Goal: Information Seeking & Learning: Learn about a topic

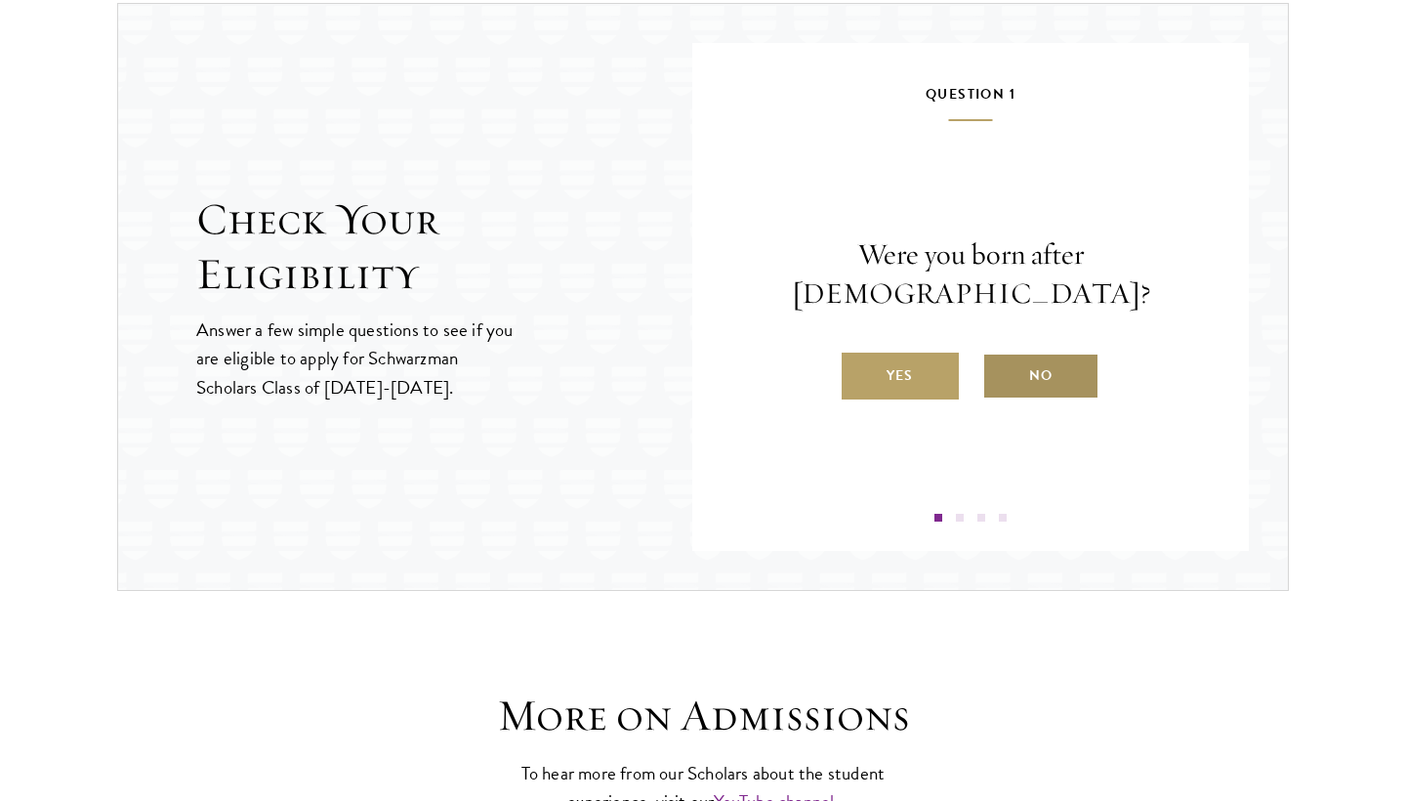
click at [1052, 357] on label "No" at bounding box center [1040, 375] width 117 height 47
click at [1000, 357] on input "No" at bounding box center [991, 363] width 18 height 18
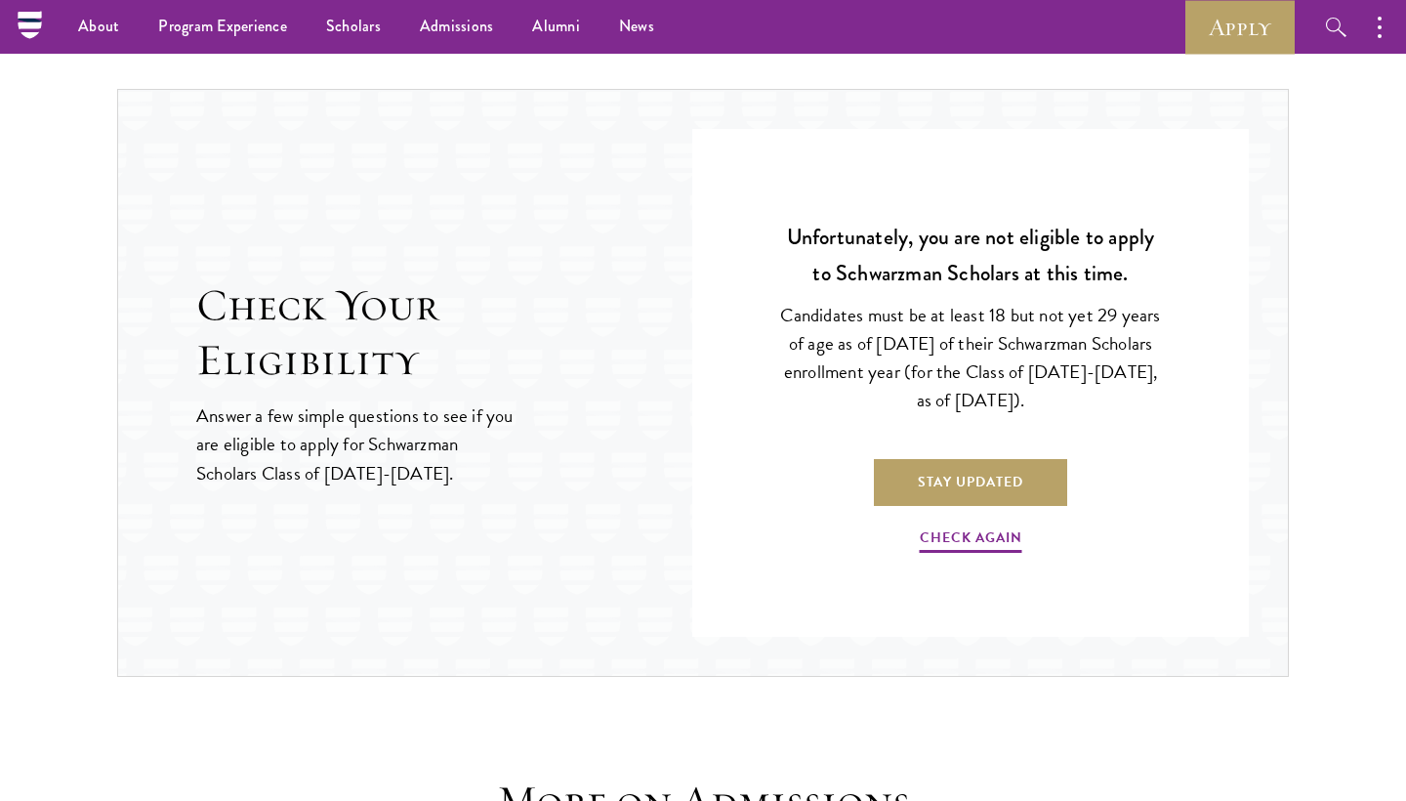
scroll to position [1964, 0]
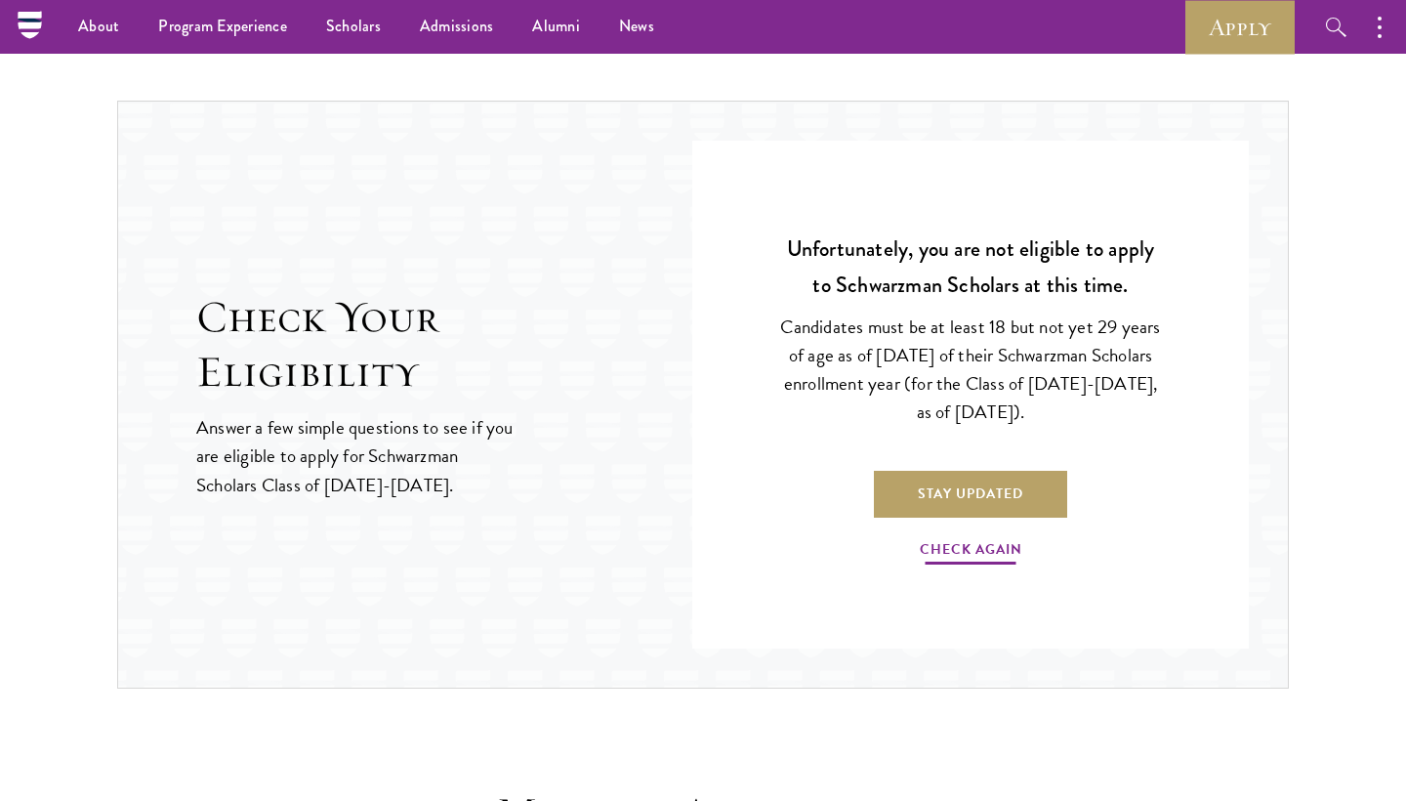
click at [991, 547] on link "Check Again" at bounding box center [971, 552] width 103 height 30
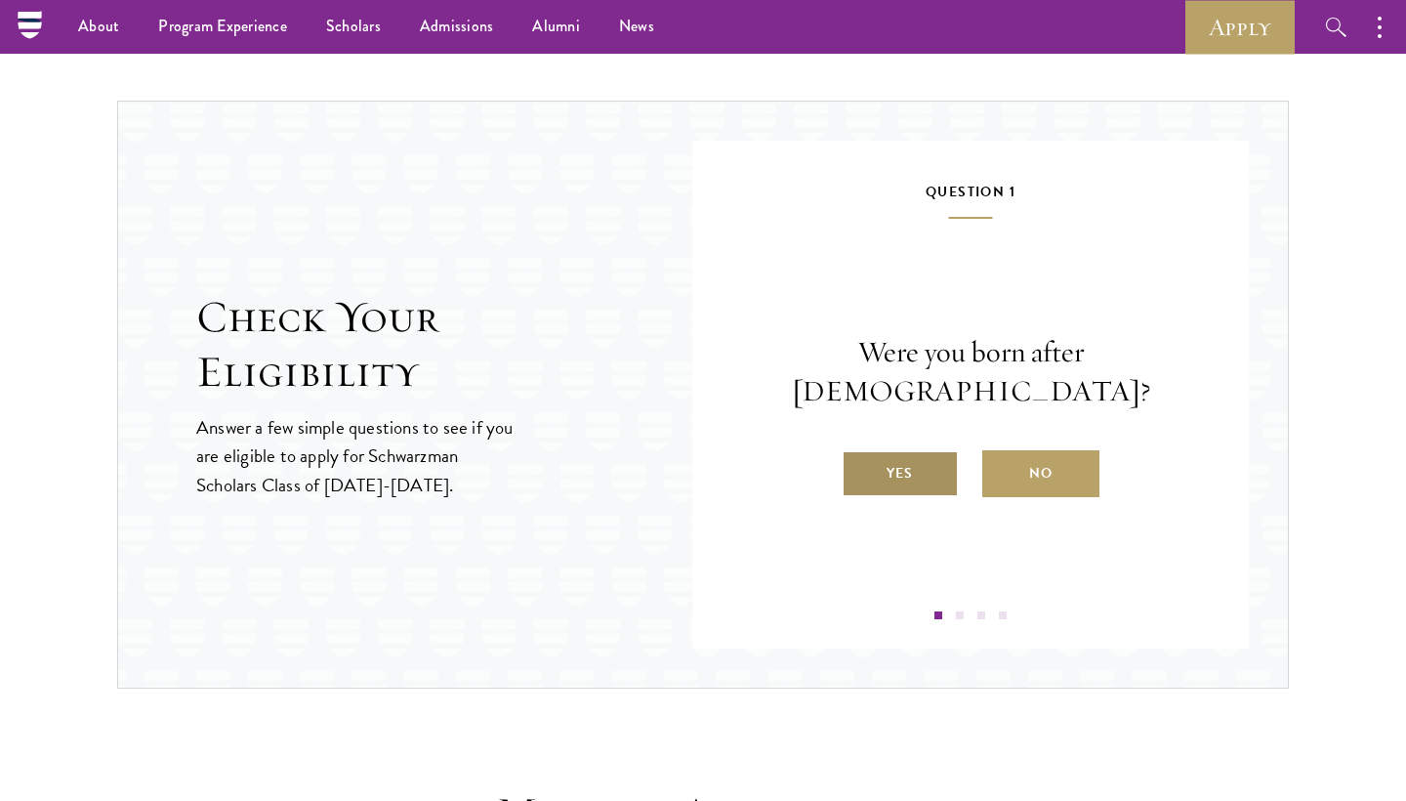
click at [921, 463] on label "Yes" at bounding box center [900, 473] width 117 height 47
click at [859, 463] on input "Yes" at bounding box center [851, 461] width 18 height 18
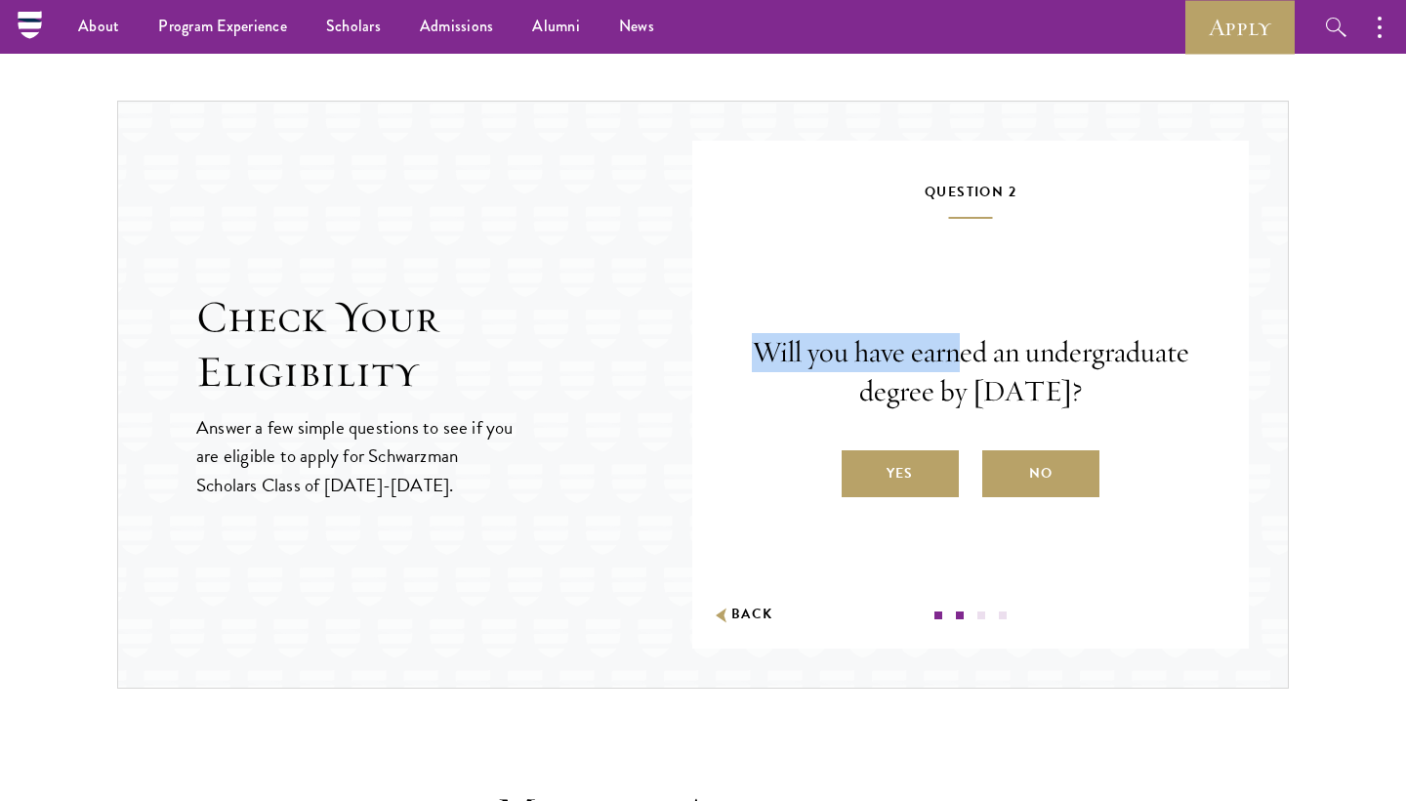
drag, startPoint x: 843, startPoint y: 327, endPoint x: 1052, endPoint y: 352, distance: 210.4
click at [1052, 352] on p "Will you have earned an undergraduate degree by August 1, 2026?" at bounding box center [970, 372] width 439 height 78
click at [1082, 394] on p "Will you have earned an undergraduate degree by August 1, 2026?" at bounding box center [970, 372] width 439 height 78
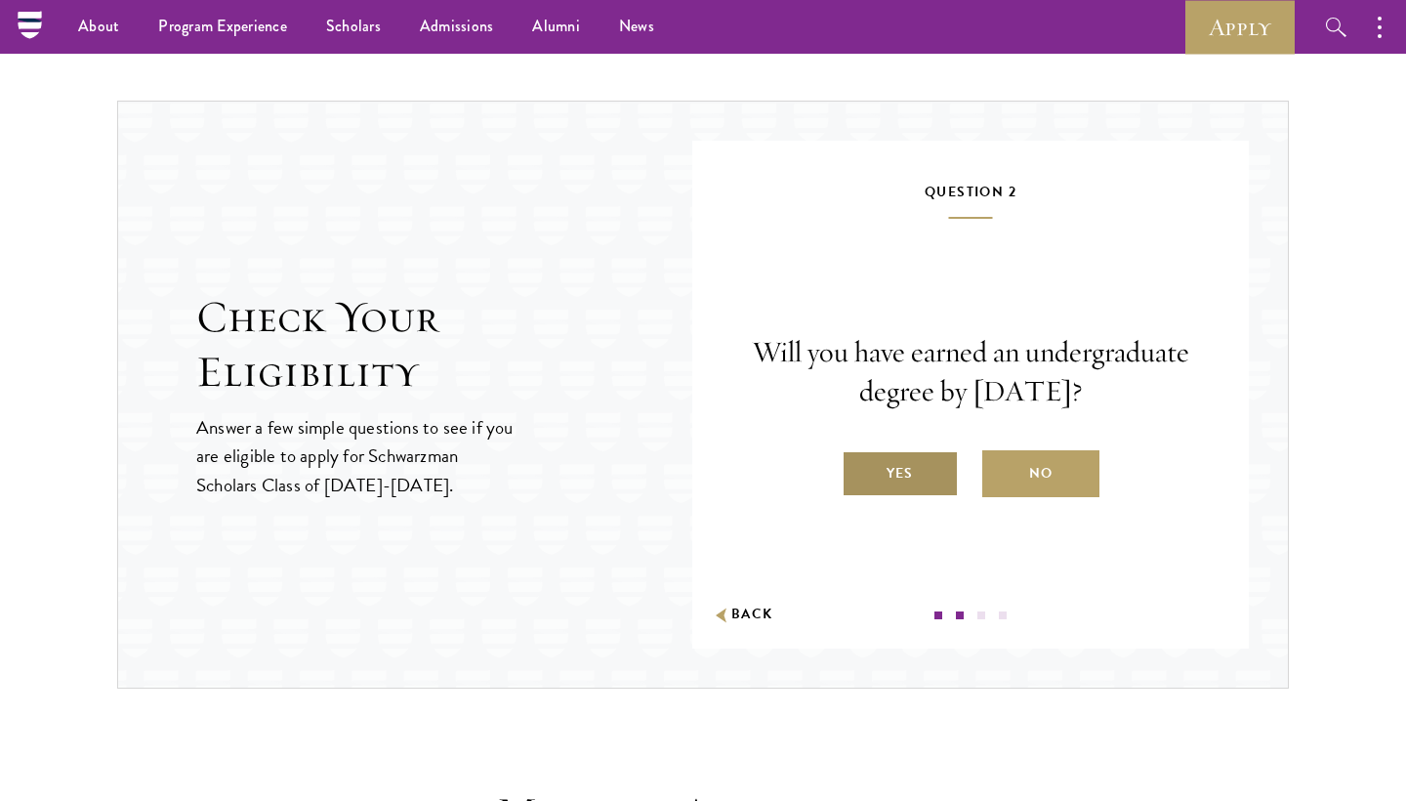
click at [913, 491] on label "Yes" at bounding box center [900, 473] width 117 height 47
click at [859, 470] on input "Yes" at bounding box center [851, 461] width 18 height 18
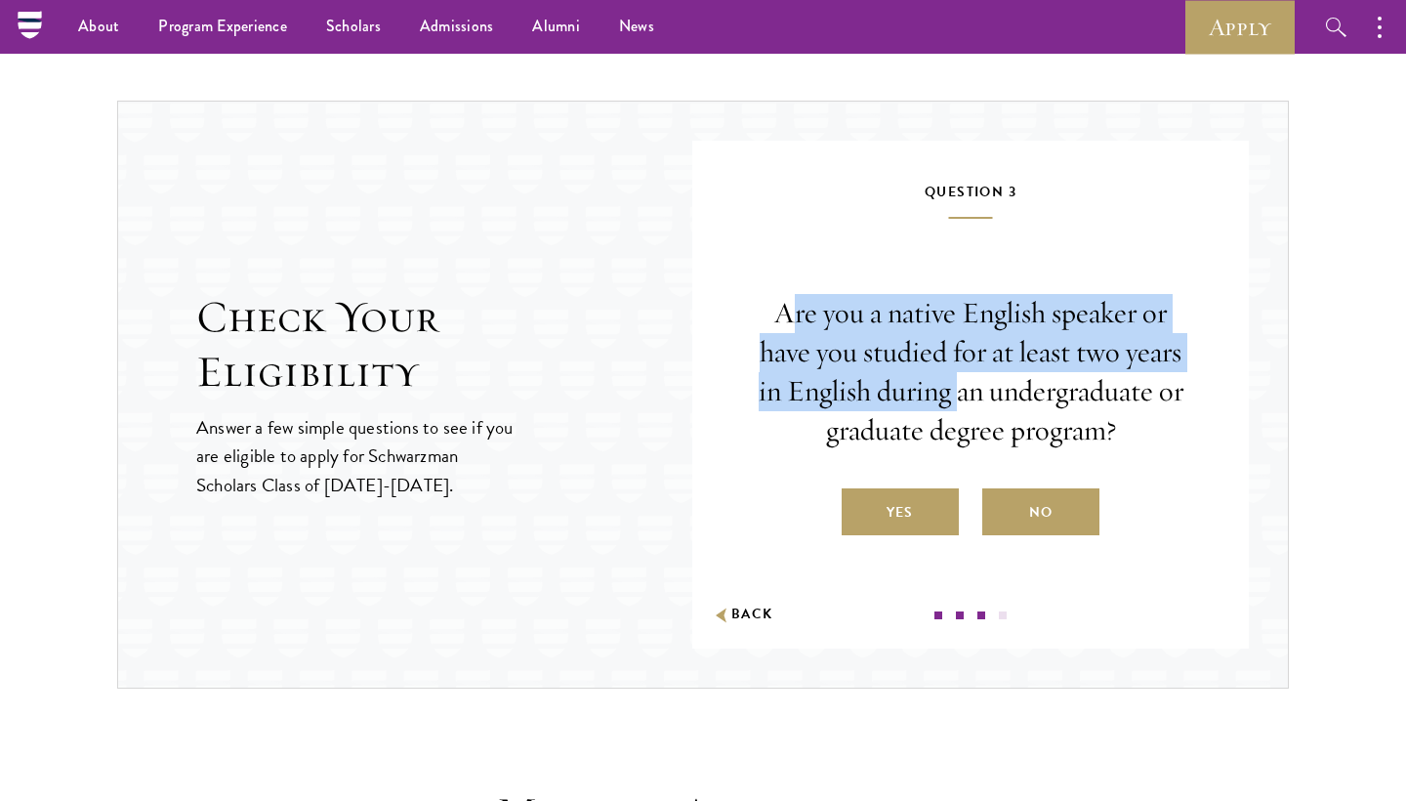
drag, startPoint x: 793, startPoint y: 308, endPoint x: 960, endPoint y: 369, distance: 177.9
click at [960, 369] on p "Are you a native English speaker or have you studied for at least two years in …" at bounding box center [970, 372] width 439 height 156
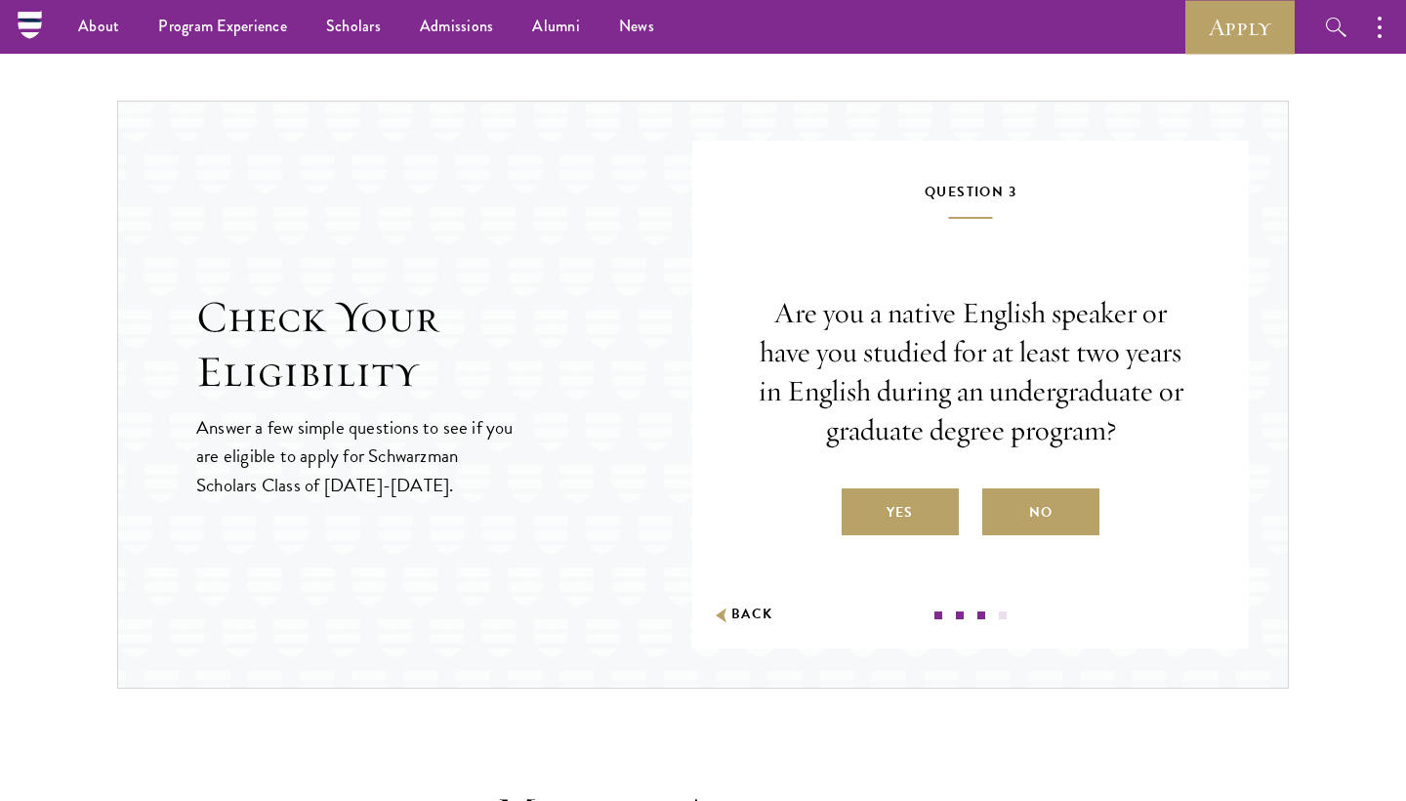
click at [1017, 403] on p "Are you a native English speaker or have you studied for at least two years in …" at bounding box center [970, 372] width 439 height 156
click at [928, 509] on label "Yes" at bounding box center [900, 511] width 117 height 47
click at [859, 509] on input "Yes" at bounding box center [851, 500] width 18 height 18
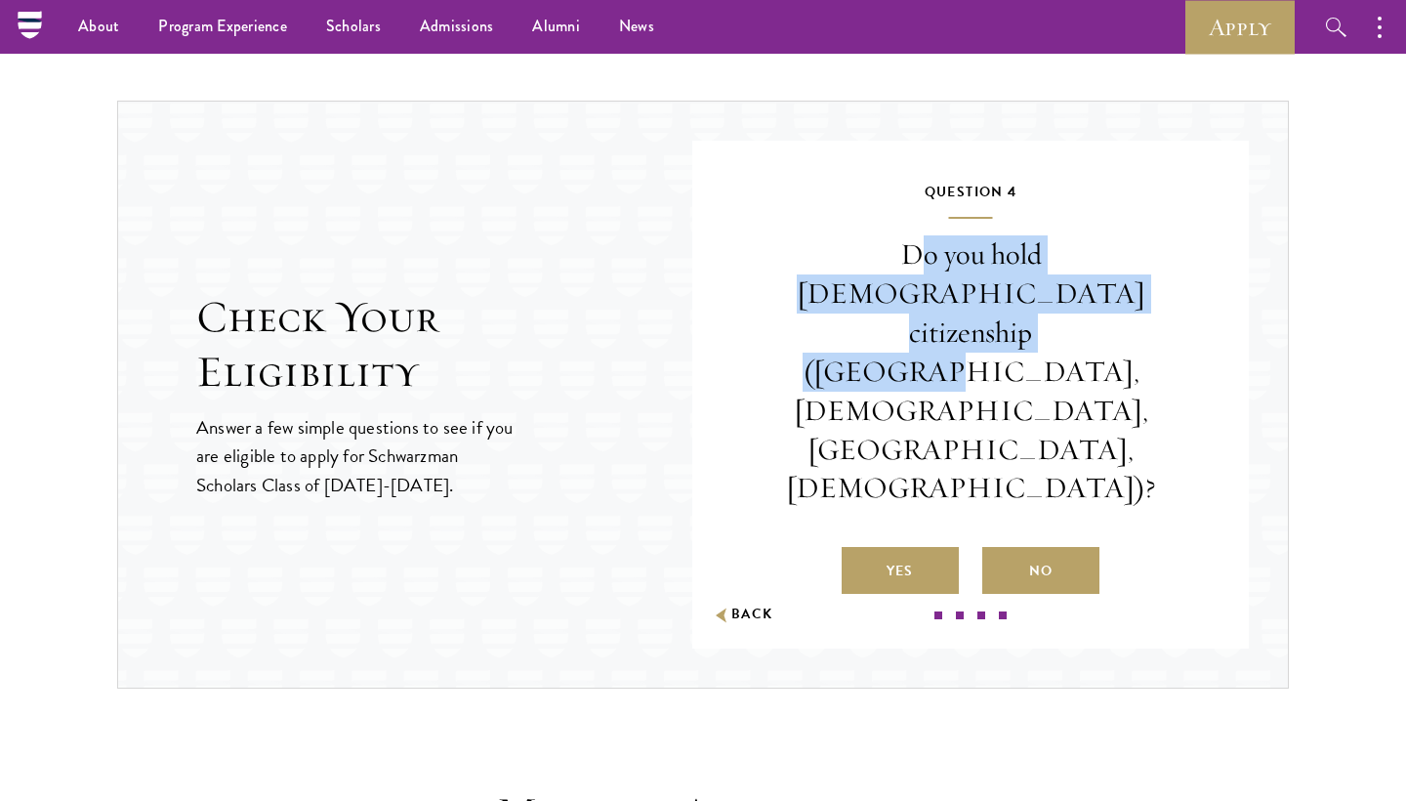
drag, startPoint x: 801, startPoint y: 313, endPoint x: 1064, endPoint y: 390, distance: 274.4
click at [1064, 390] on p "Do you hold Chinese citizenship (Chinese mainland, Hong Kong, Macau, Taiwan)?" at bounding box center [970, 371] width 439 height 272
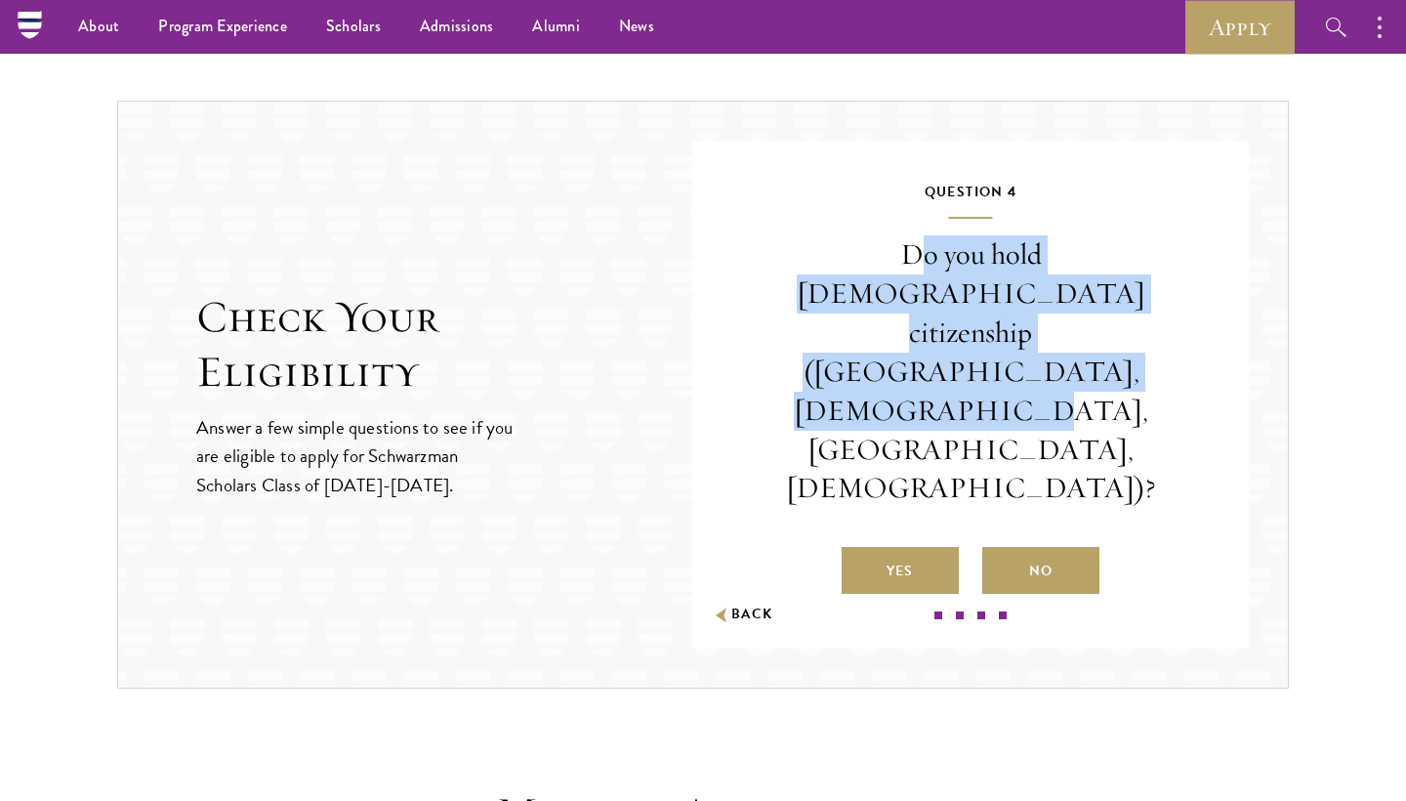
click at [1084, 424] on p "Do you hold Chinese citizenship (Chinese mainland, Hong Kong, Macau, Taiwan)?" at bounding box center [970, 371] width 439 height 272
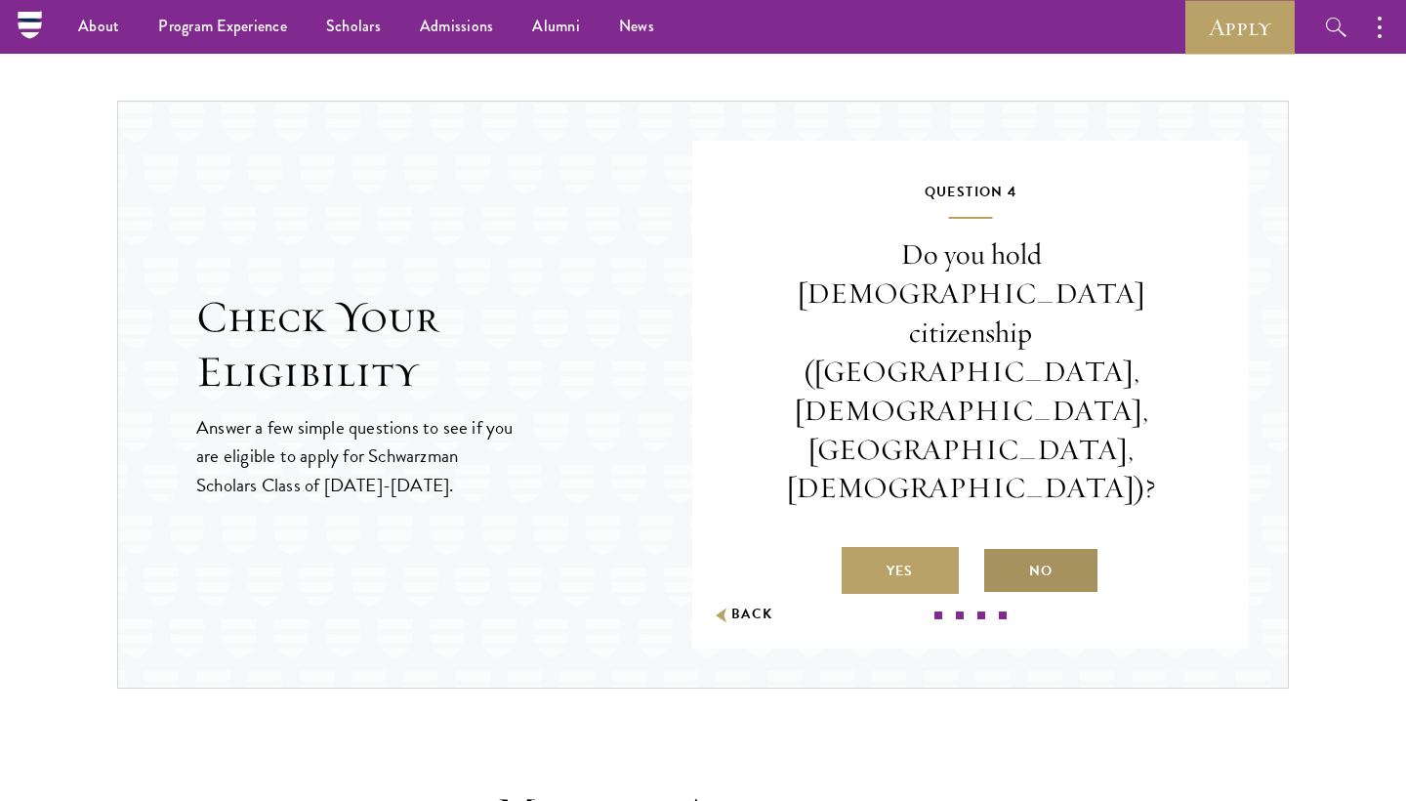
click at [1083, 547] on label "No" at bounding box center [1040, 570] width 117 height 47
click at [1000, 550] on input "No" at bounding box center [991, 559] width 18 height 18
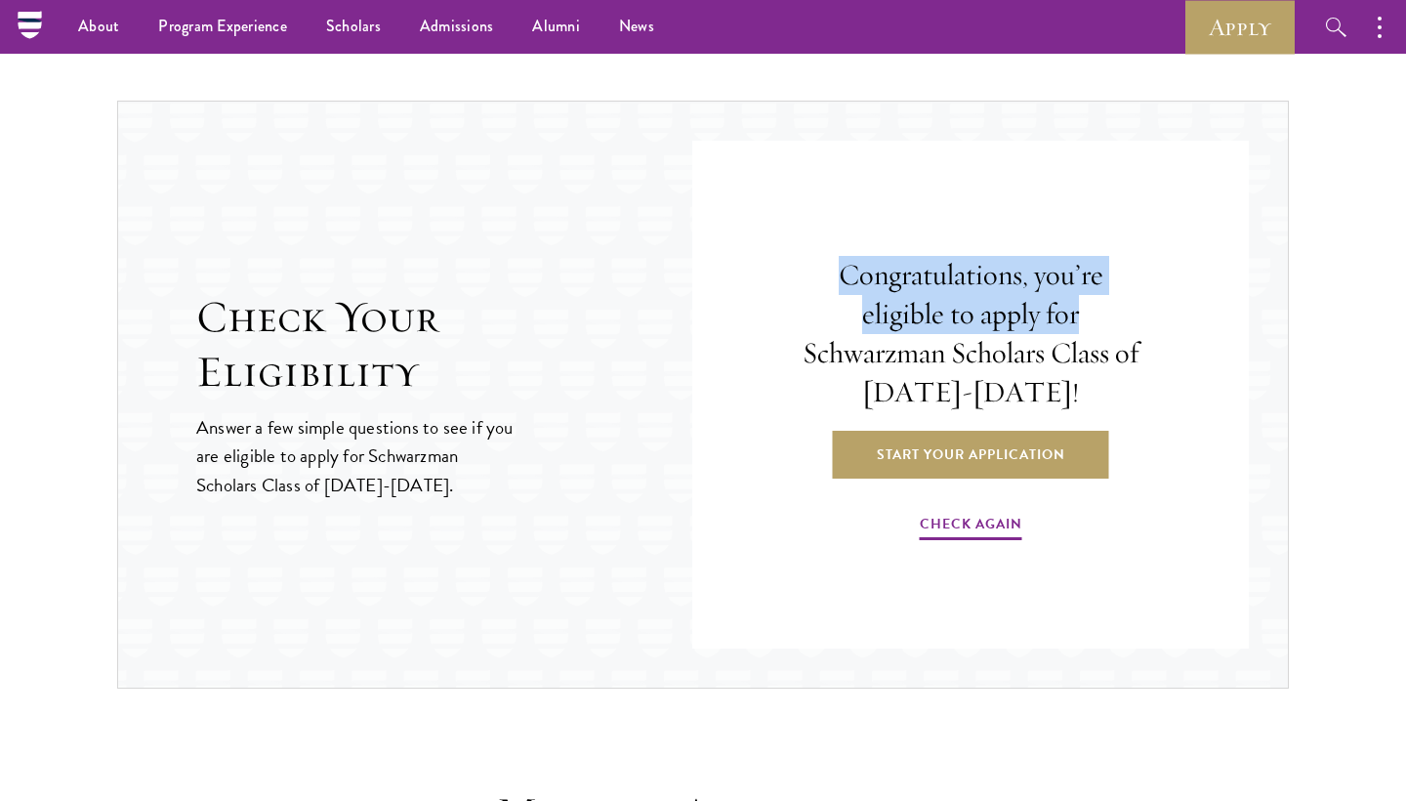
drag, startPoint x: 849, startPoint y: 275, endPoint x: 1150, endPoint y: 301, distance: 302.8
click at [1150, 301] on div "Congratulations, you’re eligible to apply for Schwarzman Scholars Class of 2026…" at bounding box center [970, 399] width 439 height 439
click at [1164, 338] on div "Congratulations, you’re eligible to apply for Schwarzman Scholars Class of 2026…" at bounding box center [970, 399] width 439 height 439
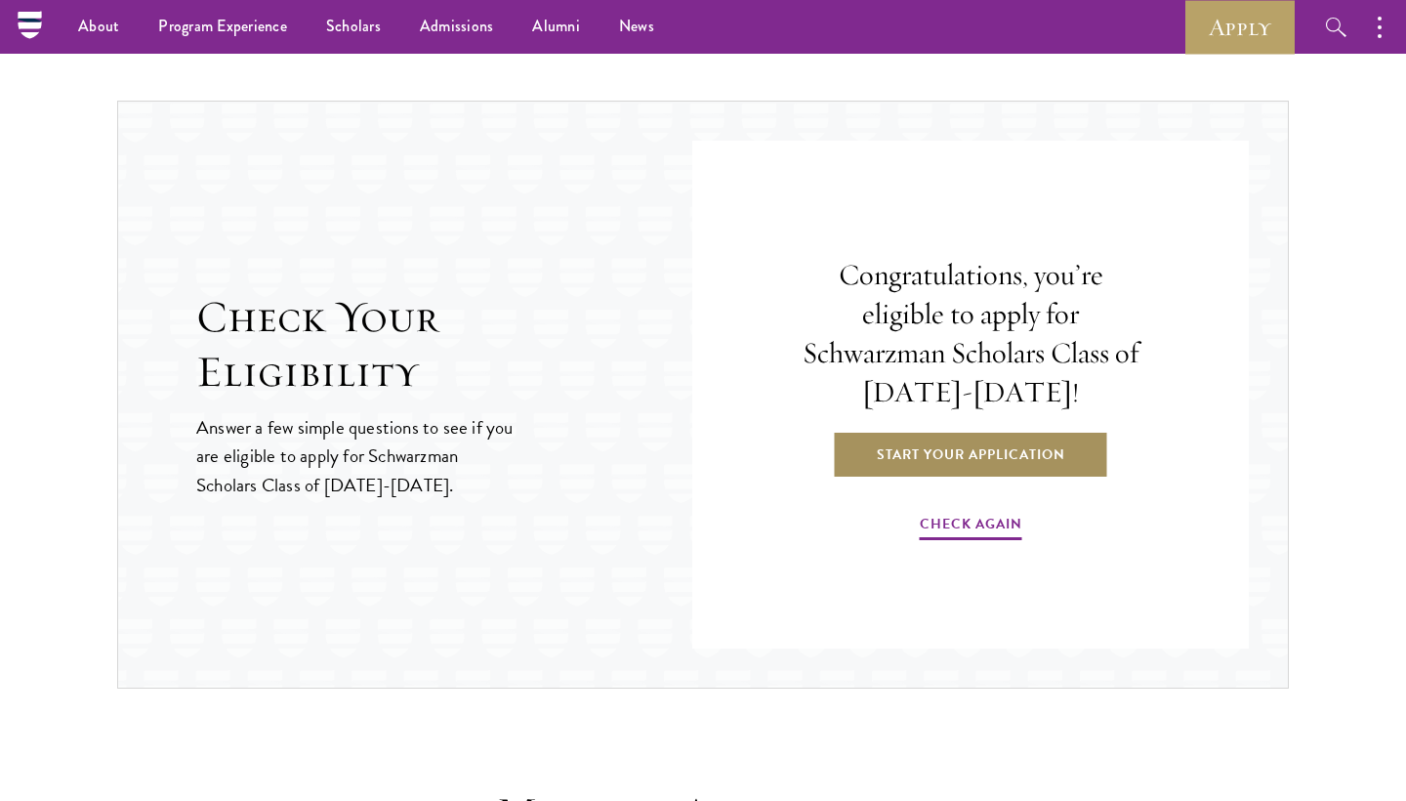
click at [1075, 454] on link "Start Your Application" at bounding box center [971, 454] width 276 height 47
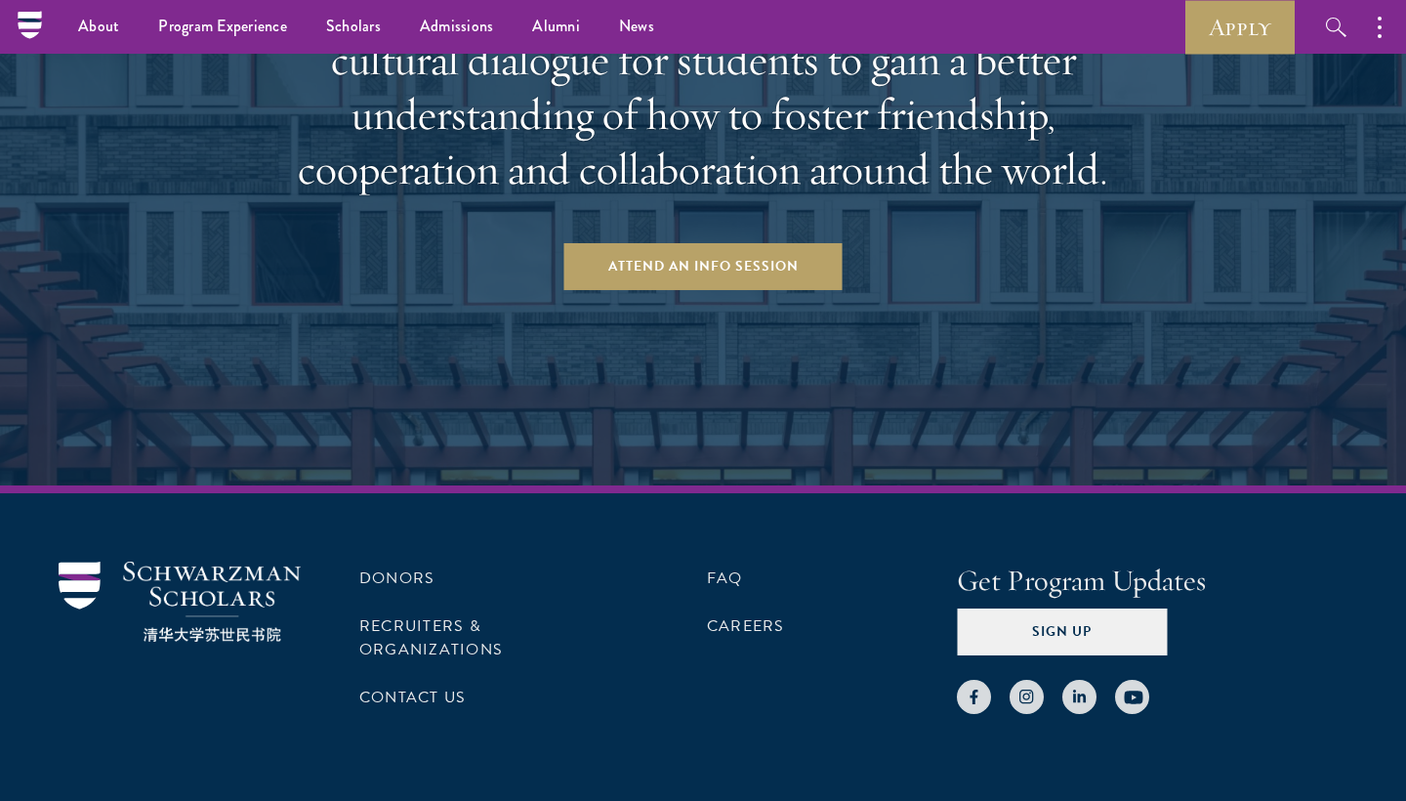
scroll to position [3513, 0]
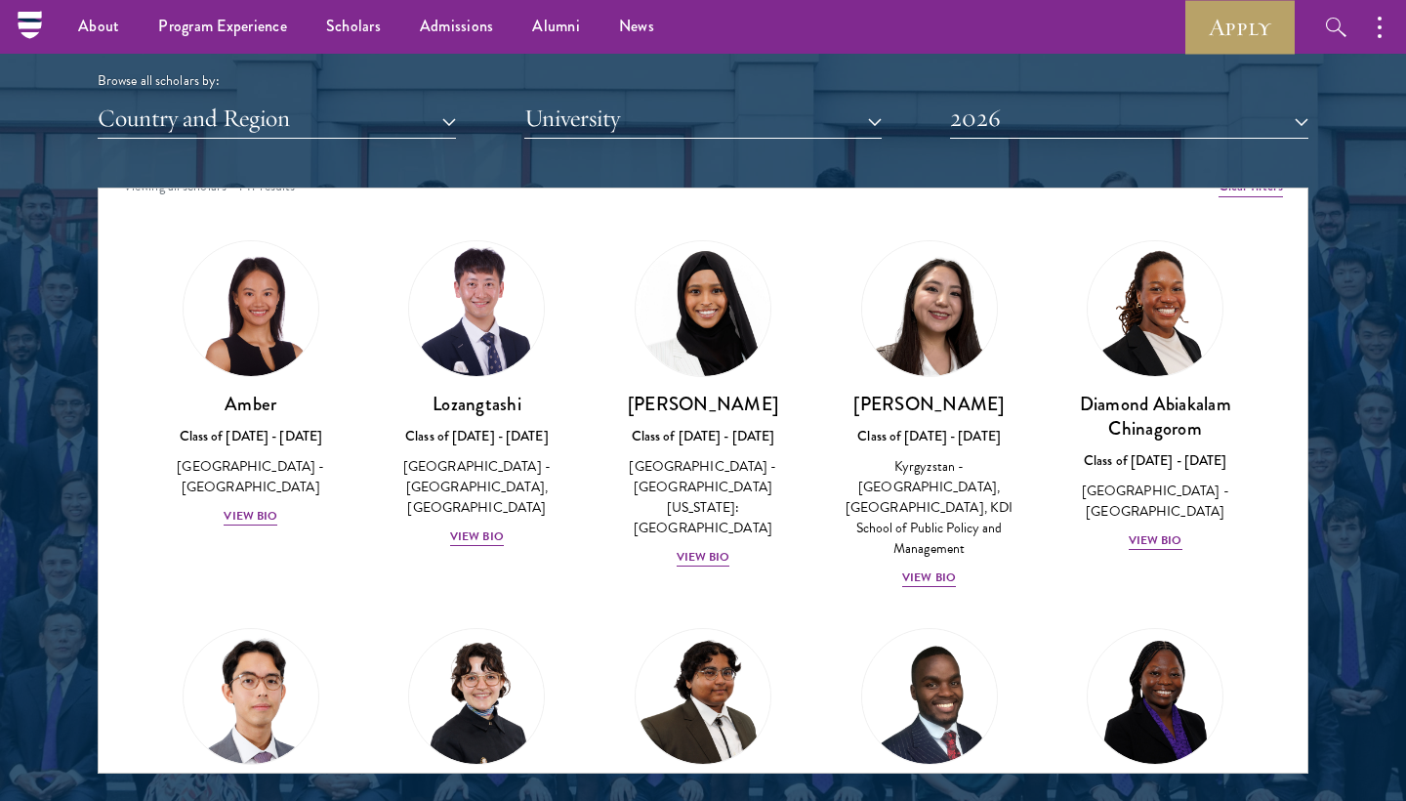
scroll to position [29, 0]
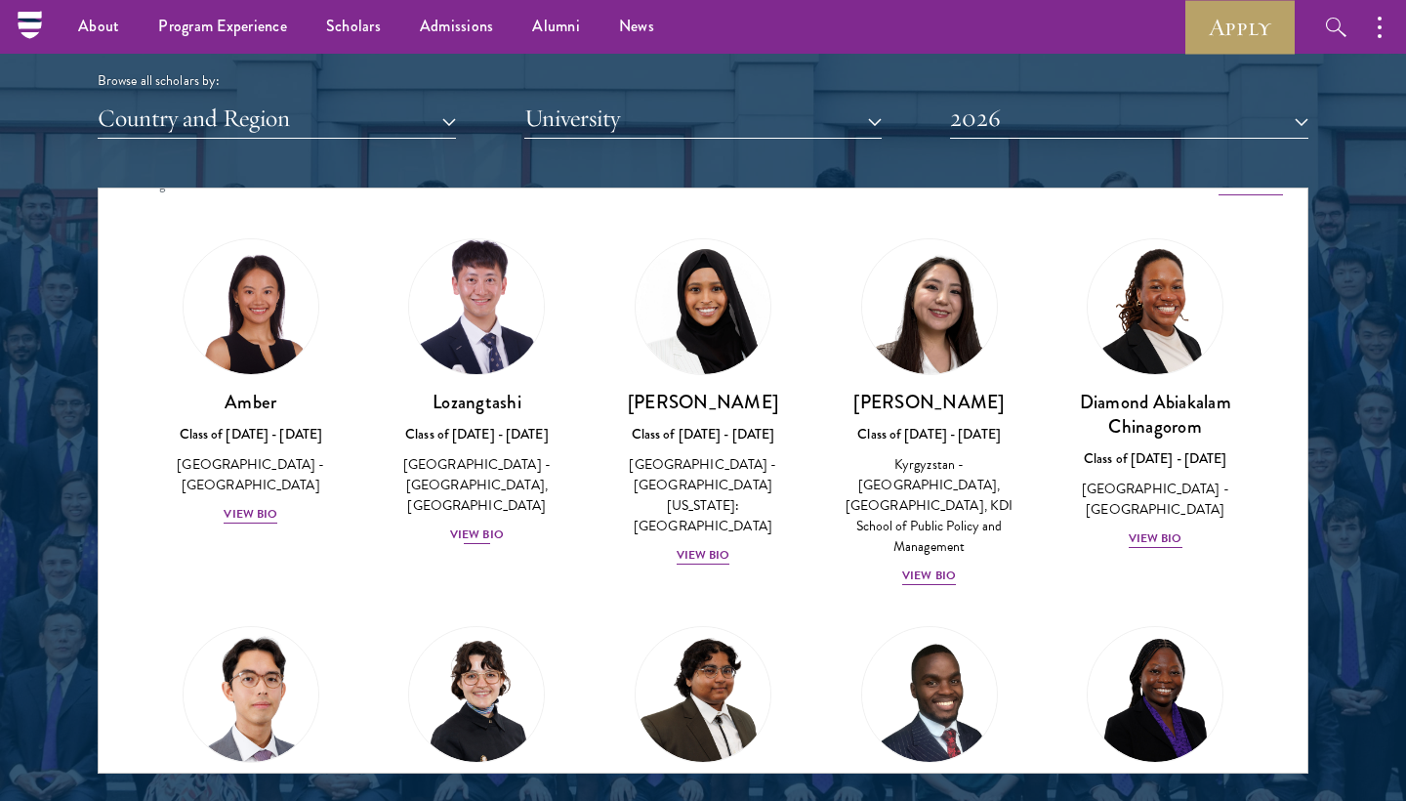
click at [504, 534] on div "Lozangtashi Class of 2025 - 2026 China - South-Central Minzu University, Beijin…" at bounding box center [477, 468] width 187 height 156
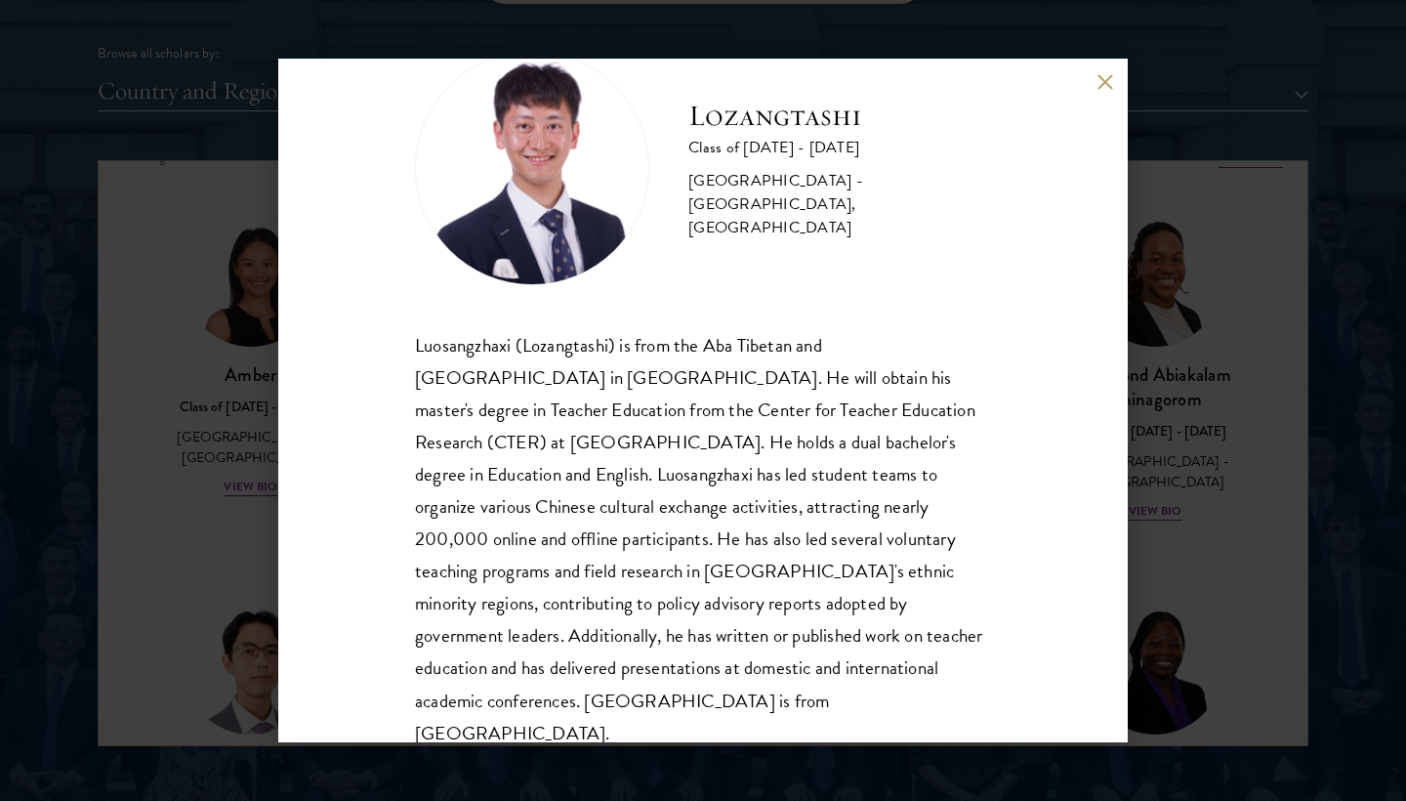
scroll to position [2433, 0]
click at [215, 577] on div "Lozangtashi Class of 2025 - 2026 China - South-Central Minzu University, Beijin…" at bounding box center [703, 400] width 1406 height 801
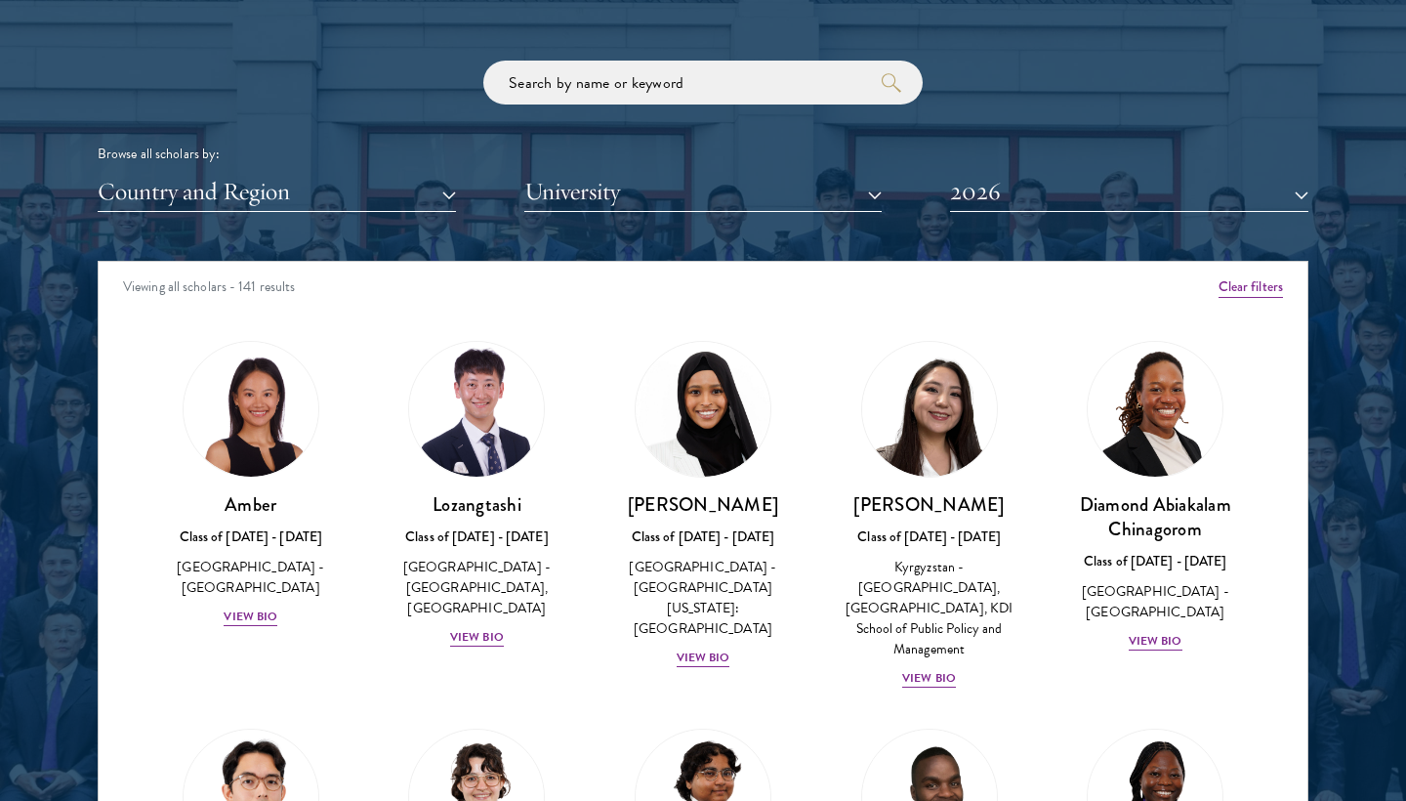
scroll to position [2293, 0]
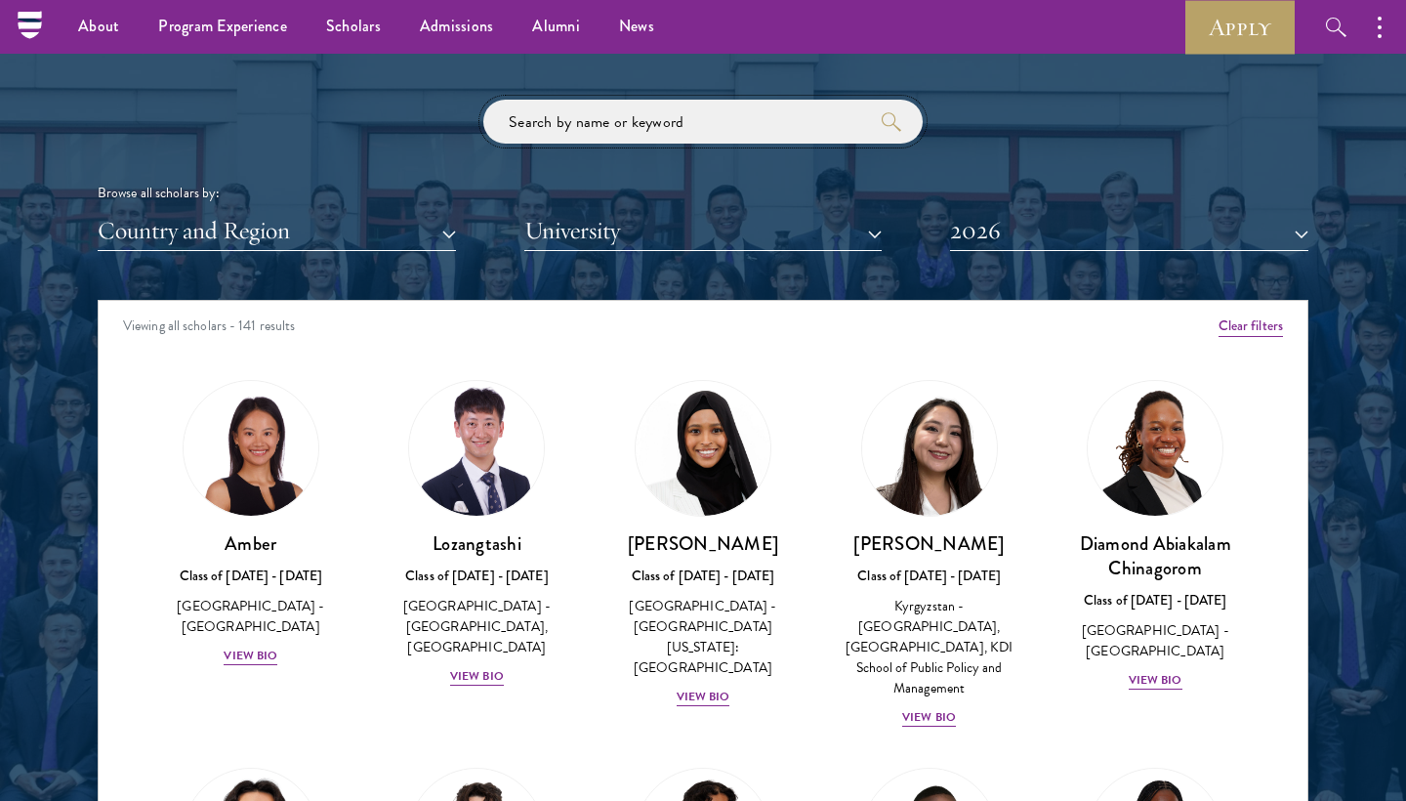
click at [627, 105] on input "search" at bounding box center [702, 122] width 439 height 44
click at [388, 193] on div "Browse all scholars by:" at bounding box center [703, 193] width 1211 height 21
click at [388, 220] on button "Country and Region" at bounding box center [277, 231] width 358 height 40
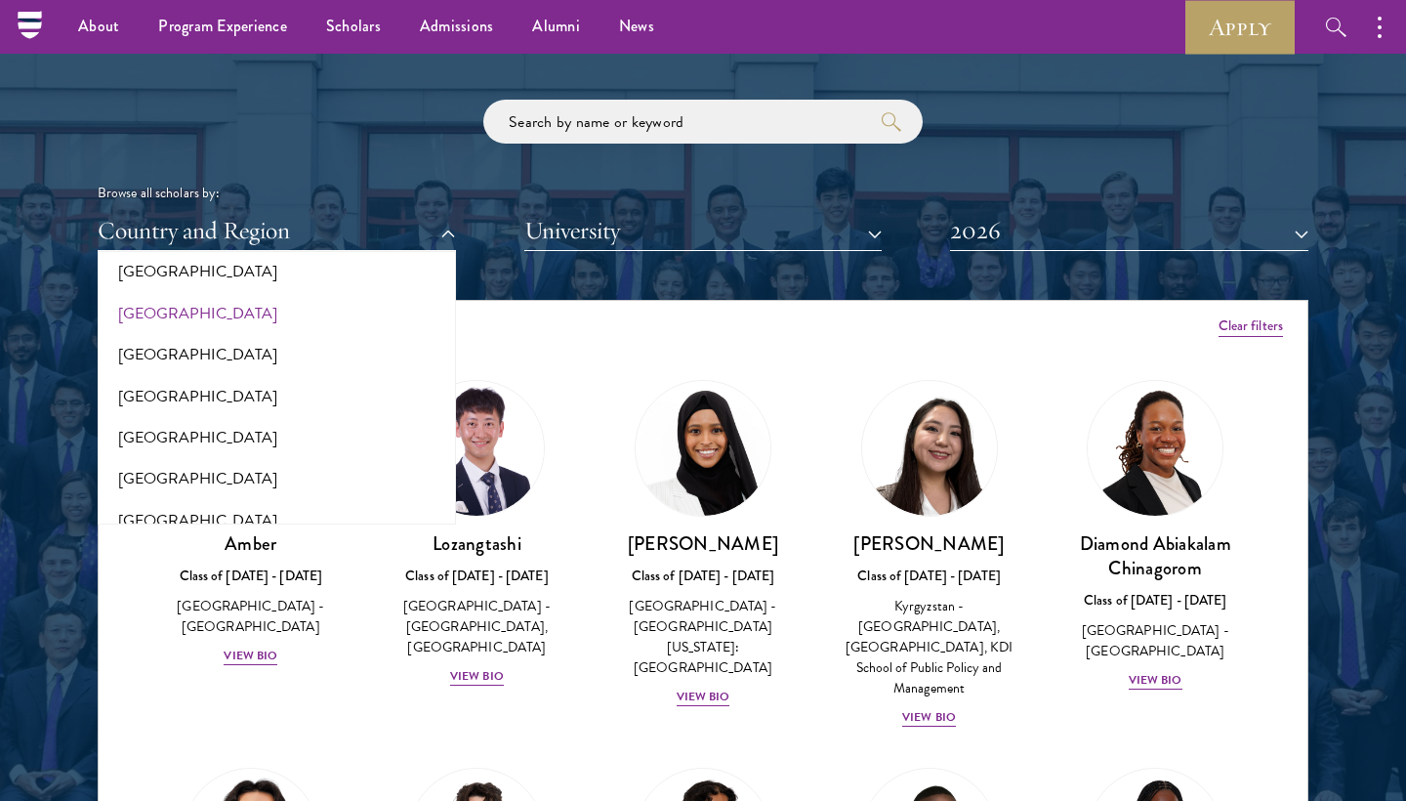
scroll to position [2167, 0]
click at [184, 335] on button "[GEOGRAPHIC_DATA]" at bounding box center [277, 355] width 347 height 41
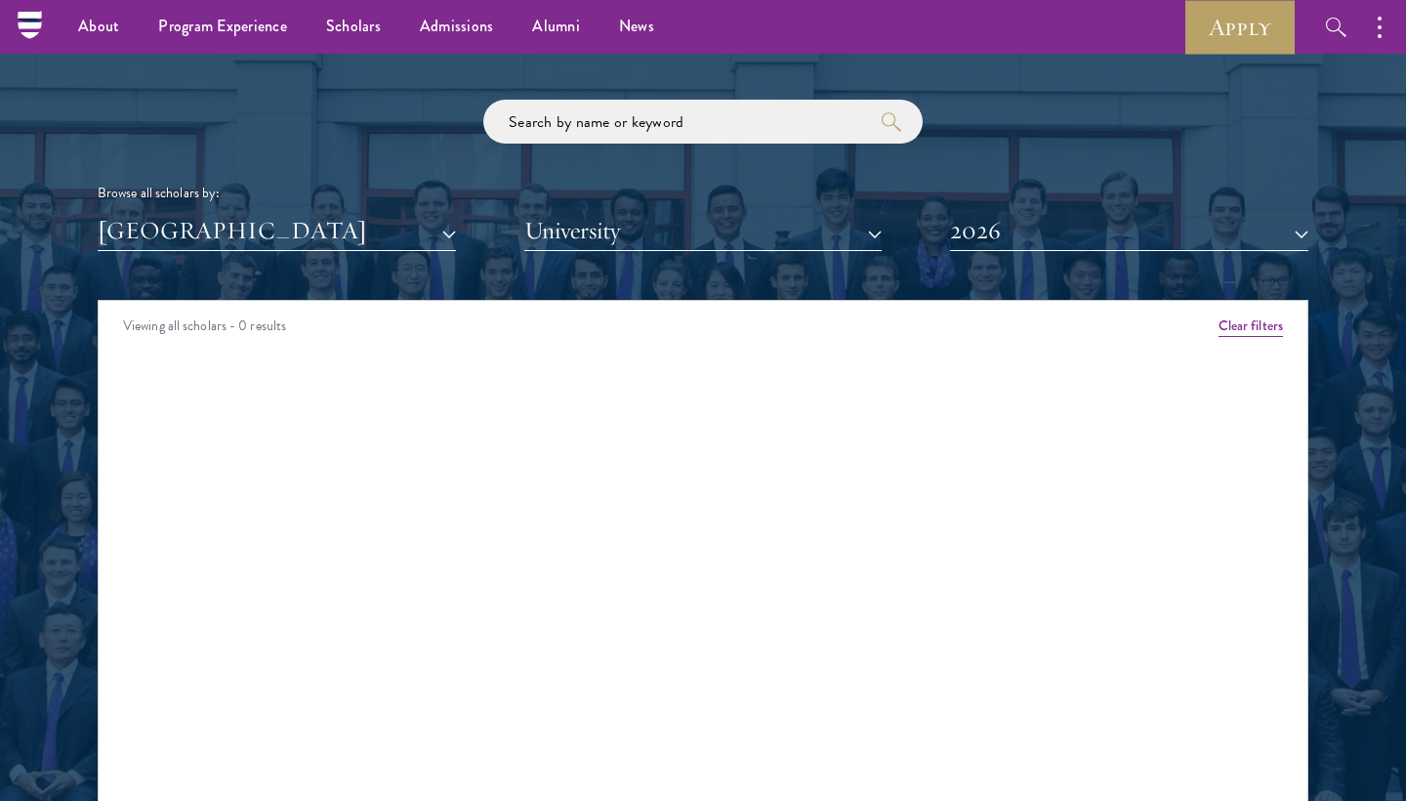
click at [1053, 226] on button "2026" at bounding box center [1129, 231] width 358 height 40
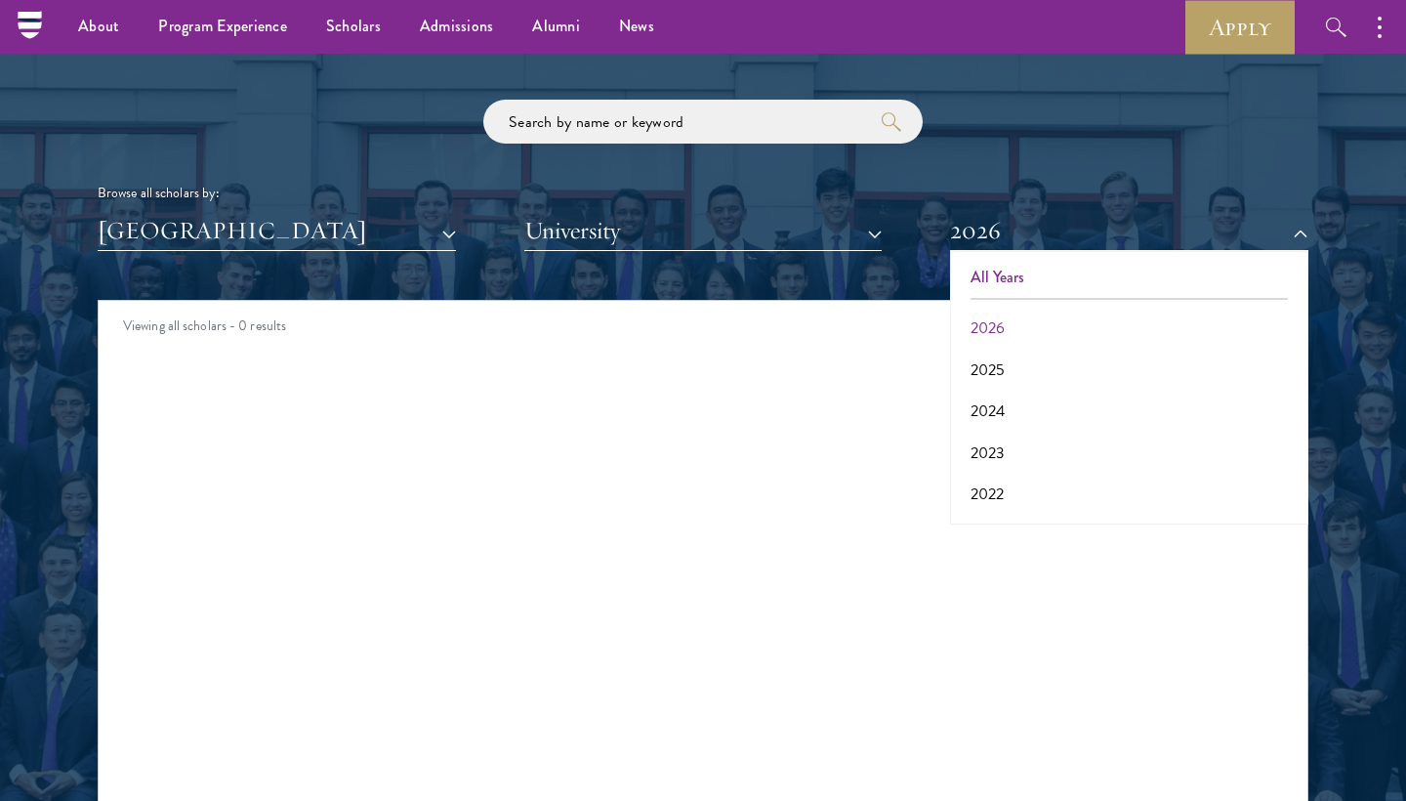
click at [1011, 260] on button "All Years" at bounding box center [1129, 277] width 347 height 41
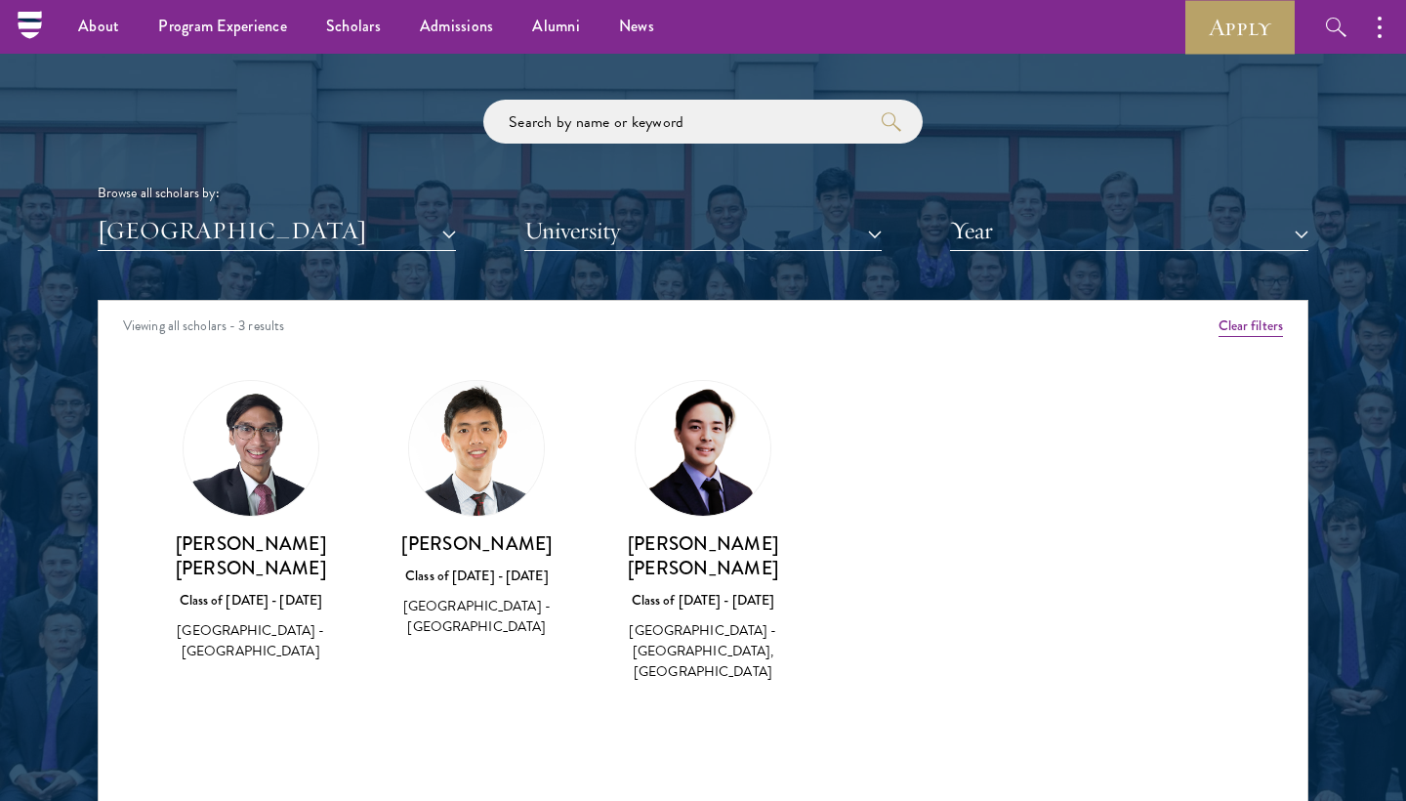
click at [246, 467] on img at bounding box center [251, 448] width 135 height 135
click at [1037, 225] on button "Year" at bounding box center [1129, 231] width 358 height 40
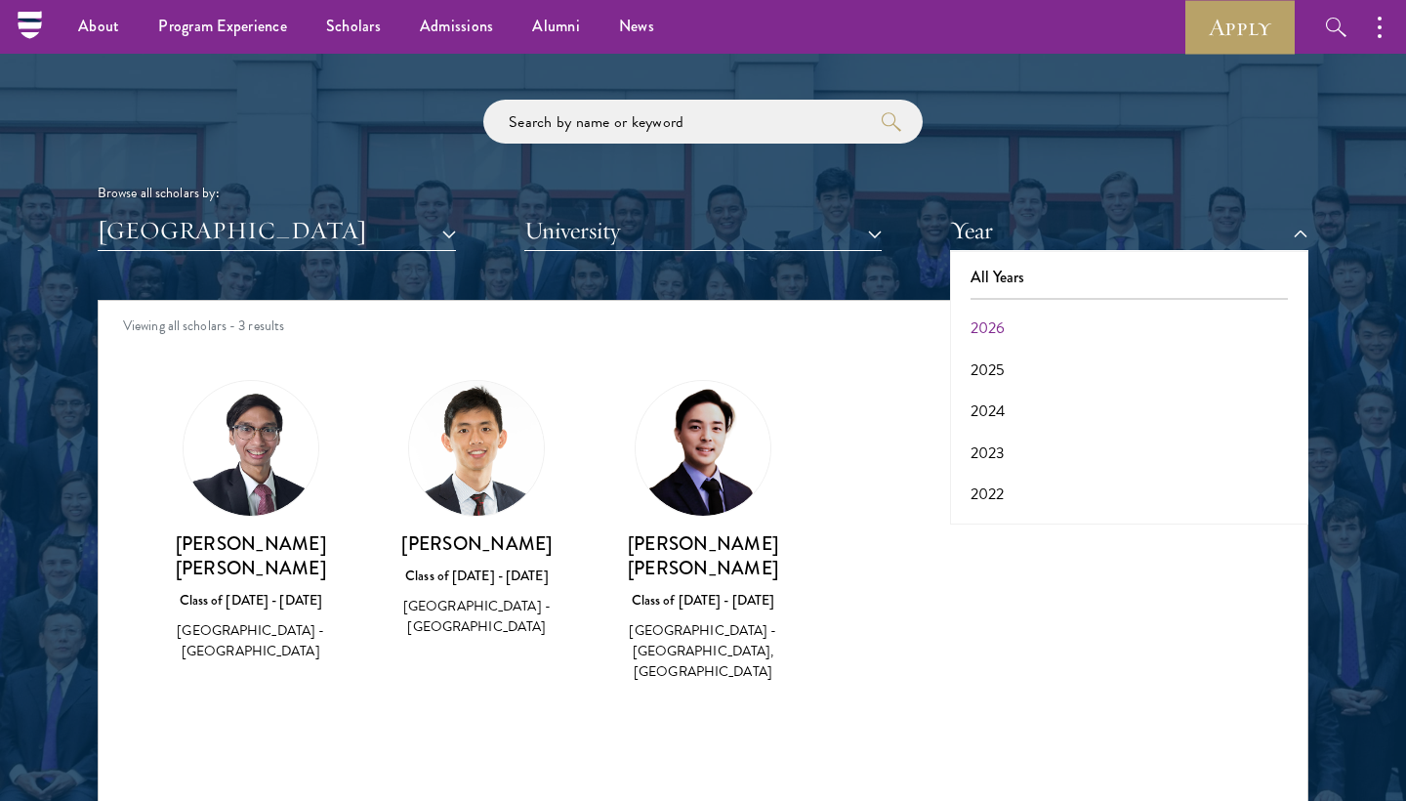
click at [378, 219] on button "[GEOGRAPHIC_DATA]" at bounding box center [277, 231] width 358 height 40
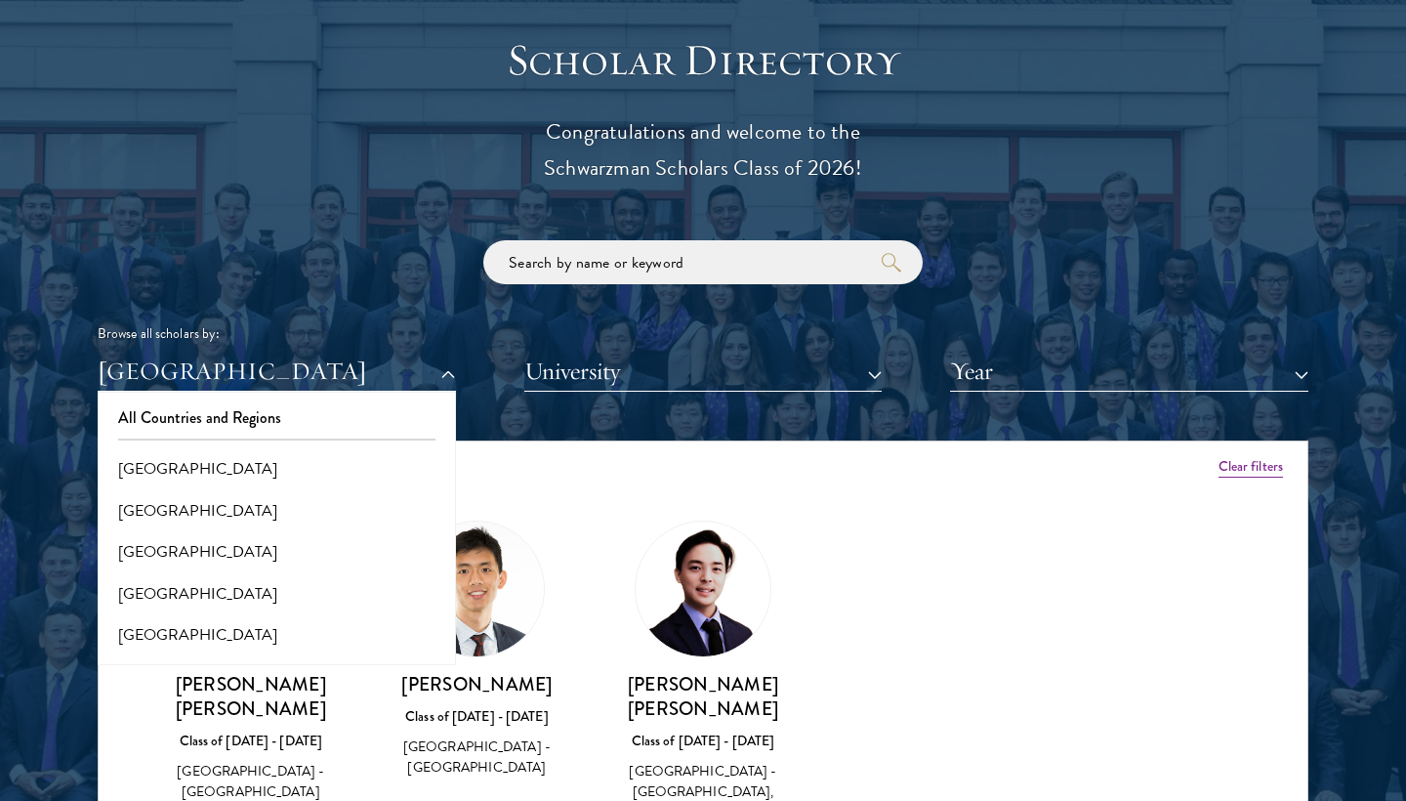
scroll to position [6, 0]
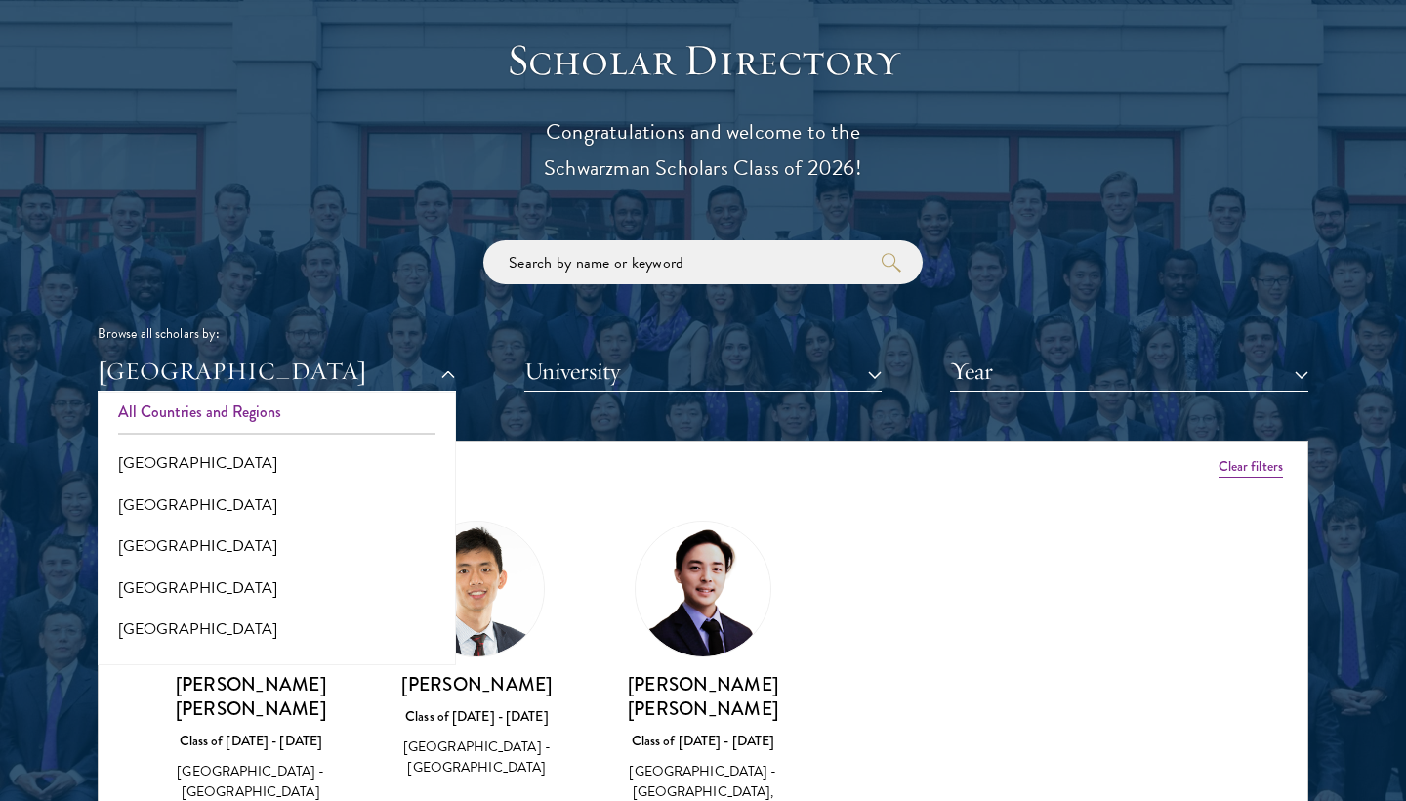
click at [251, 407] on button "All Countries and Regions" at bounding box center [277, 412] width 347 height 41
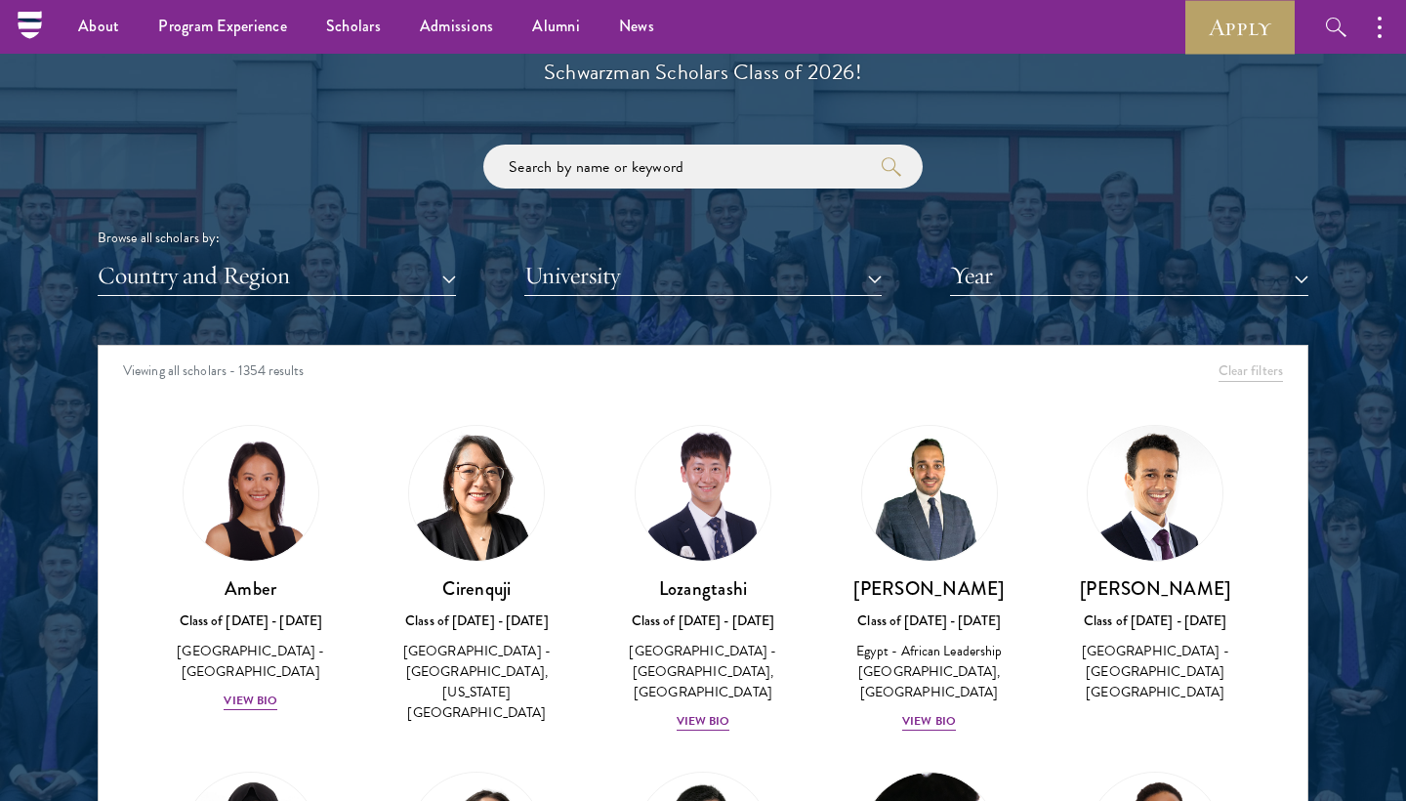
scroll to position [2214, 0]
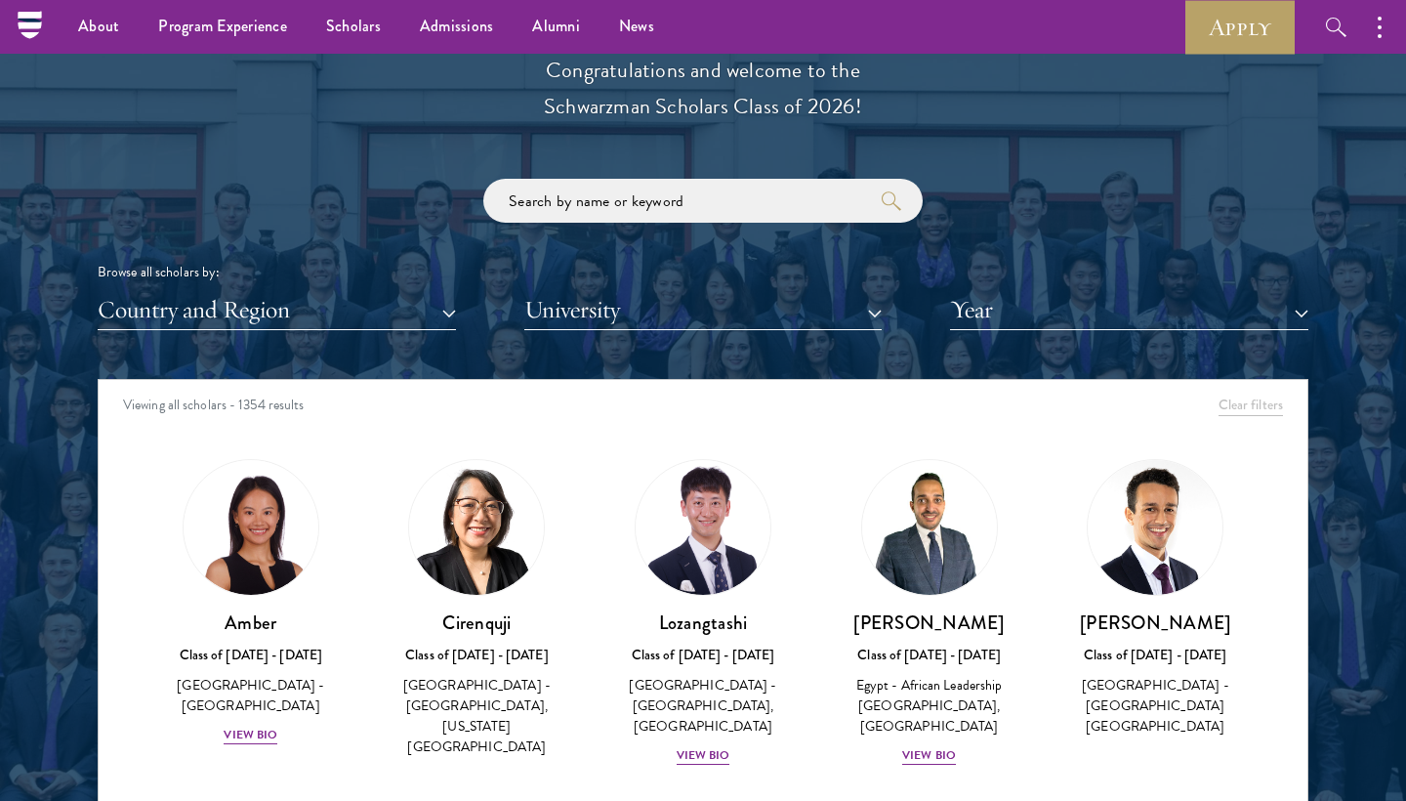
click at [1026, 306] on button "Year" at bounding box center [1129, 310] width 358 height 40
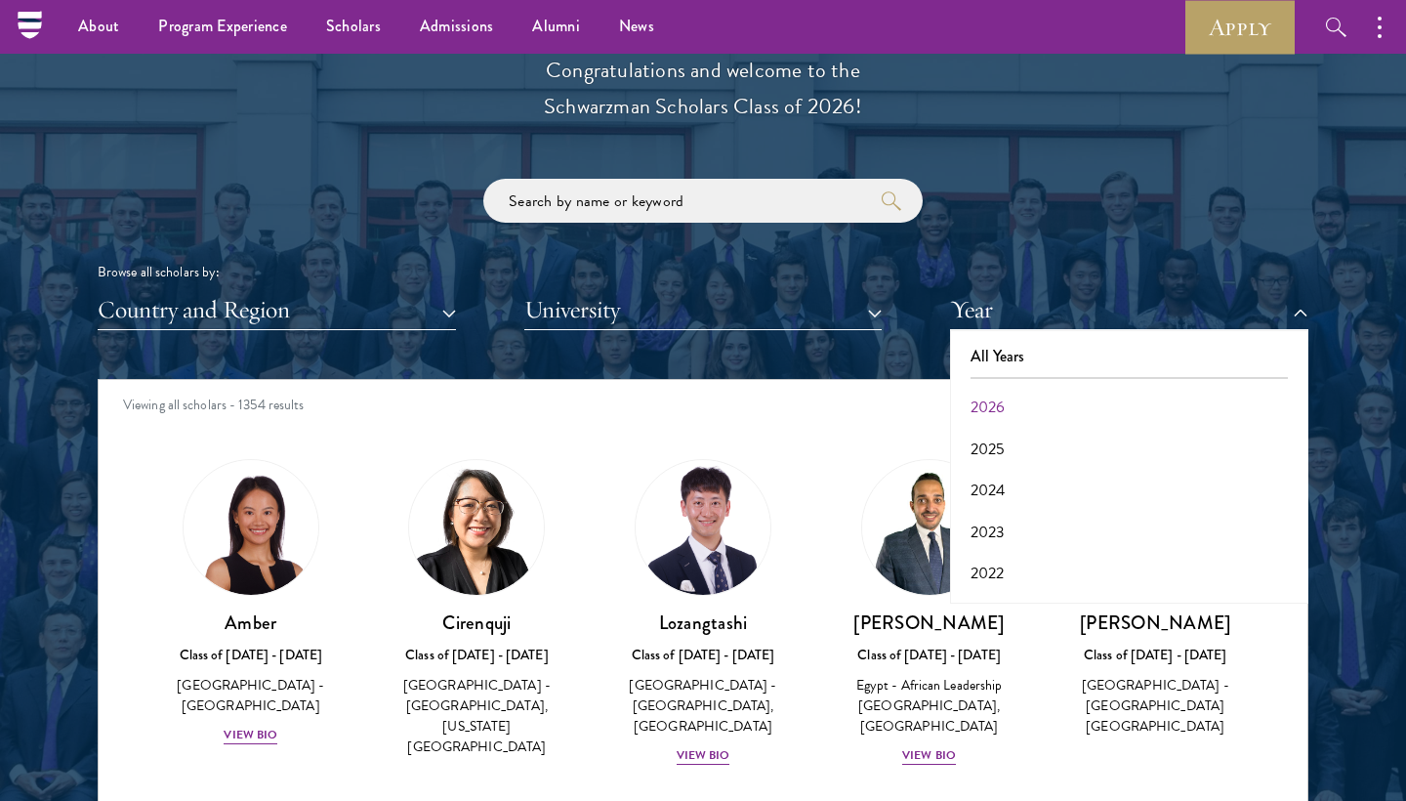
click at [1015, 406] on button "2026" at bounding box center [1129, 407] width 347 height 41
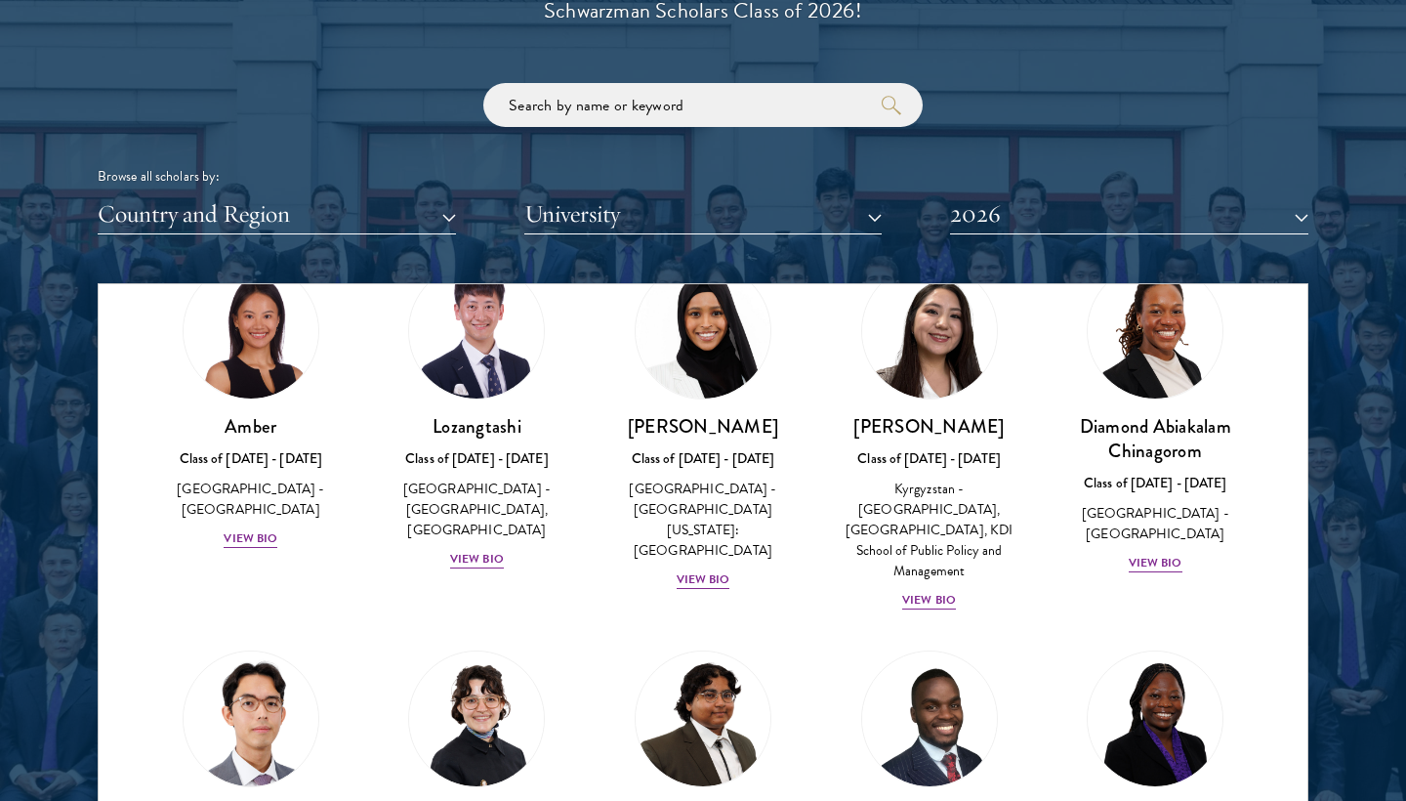
scroll to position [2313, 0]
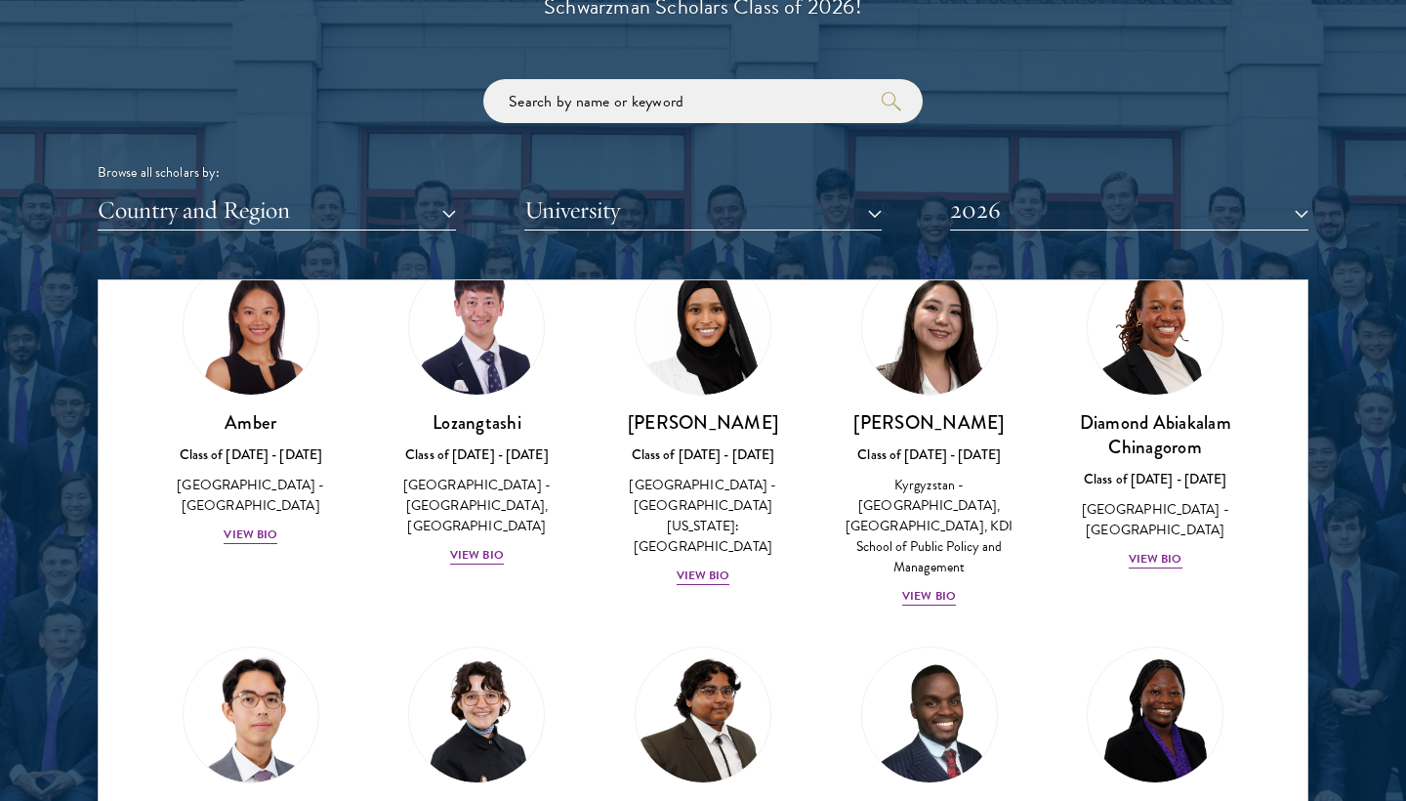
click at [1017, 212] on button "2026" at bounding box center [1129, 210] width 358 height 40
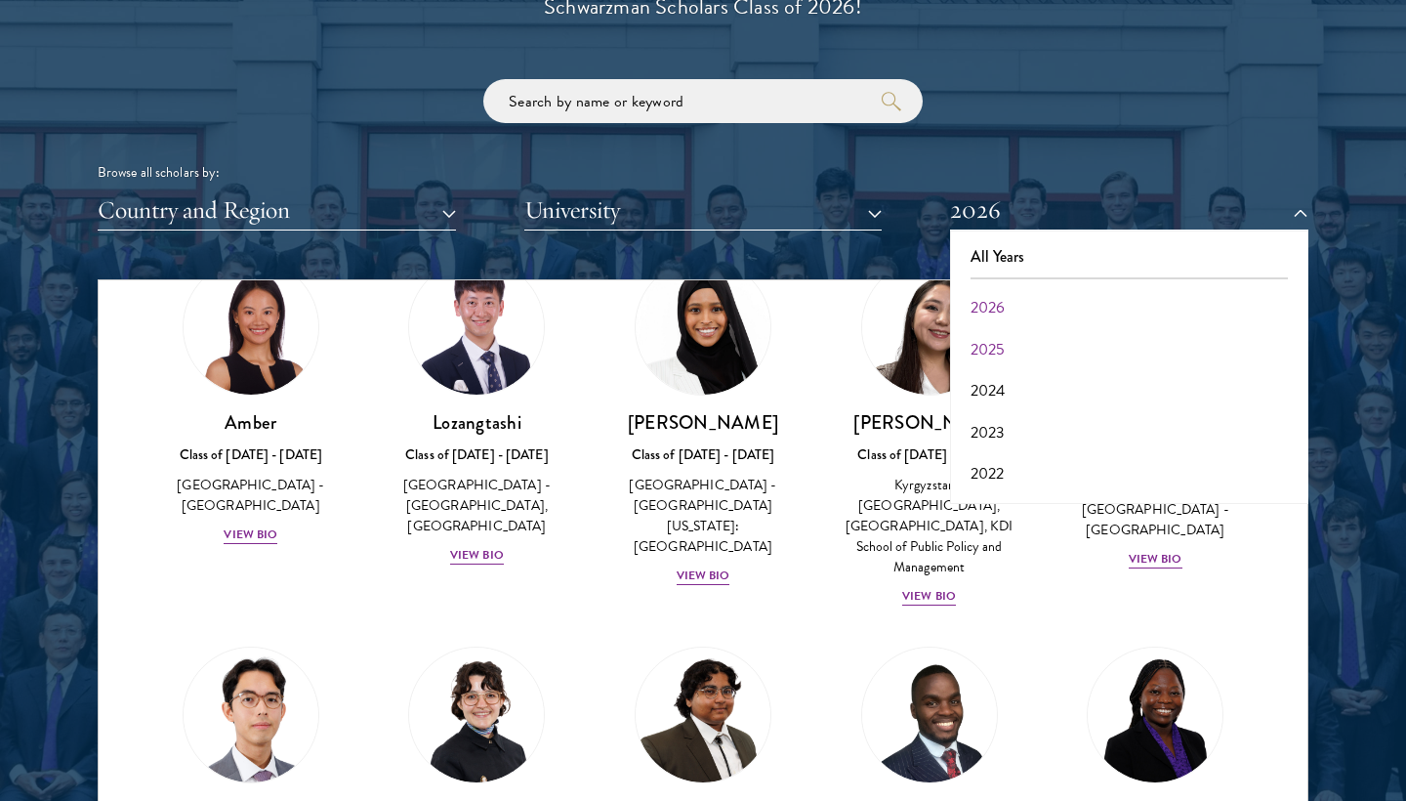
click at [1022, 345] on button "2025" at bounding box center [1129, 349] width 347 height 41
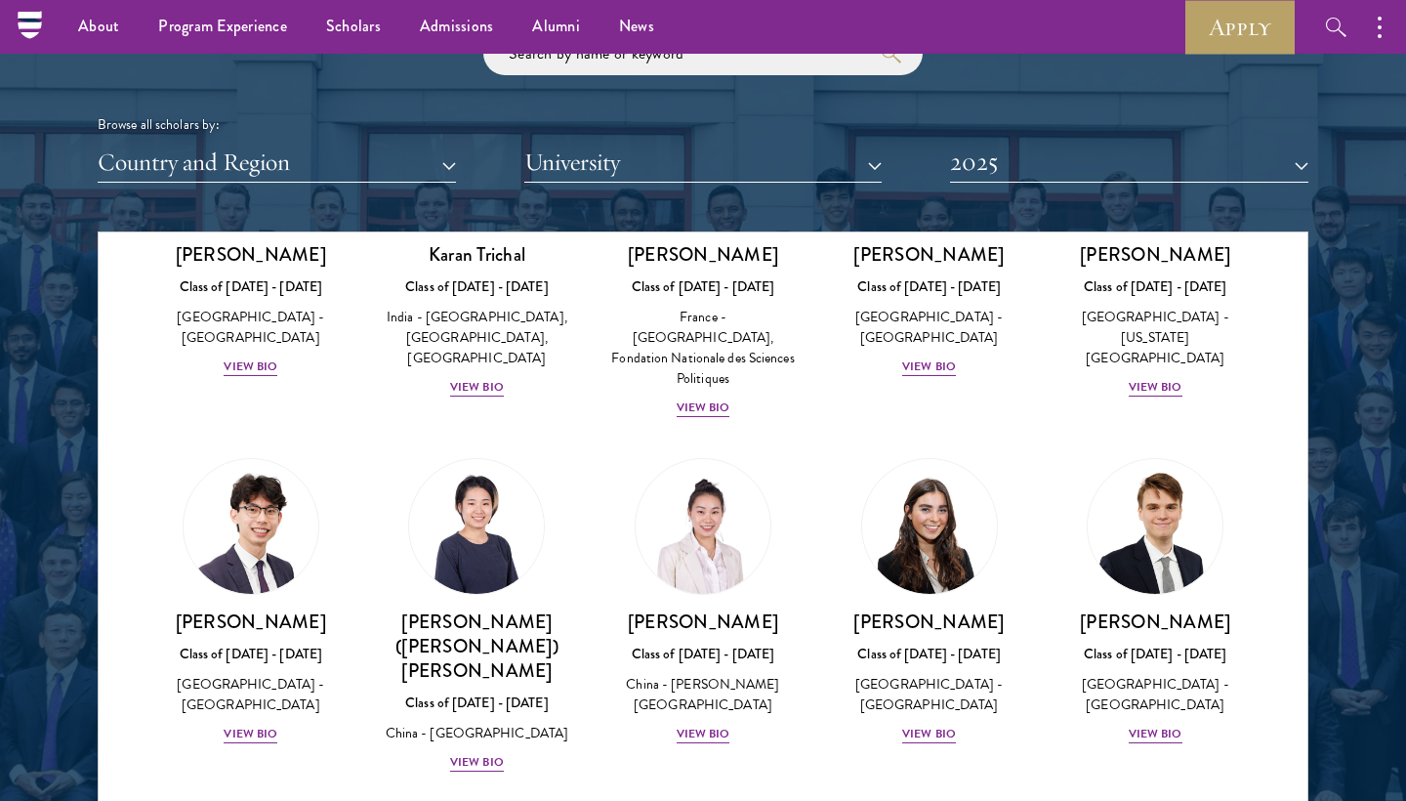
scroll to position [2352, 0]
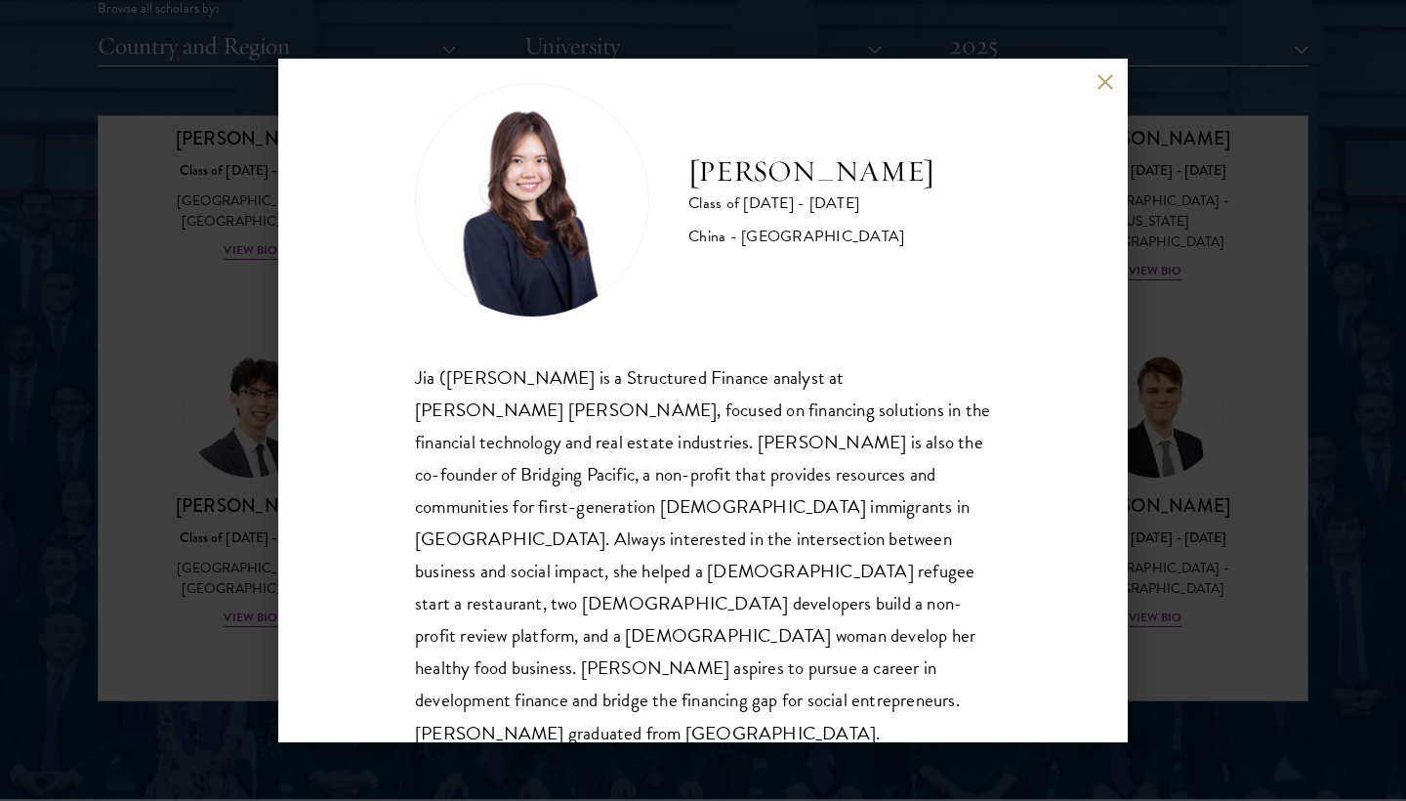
scroll to position [2479, 0]
click at [1099, 85] on button at bounding box center [1105, 81] width 17 height 17
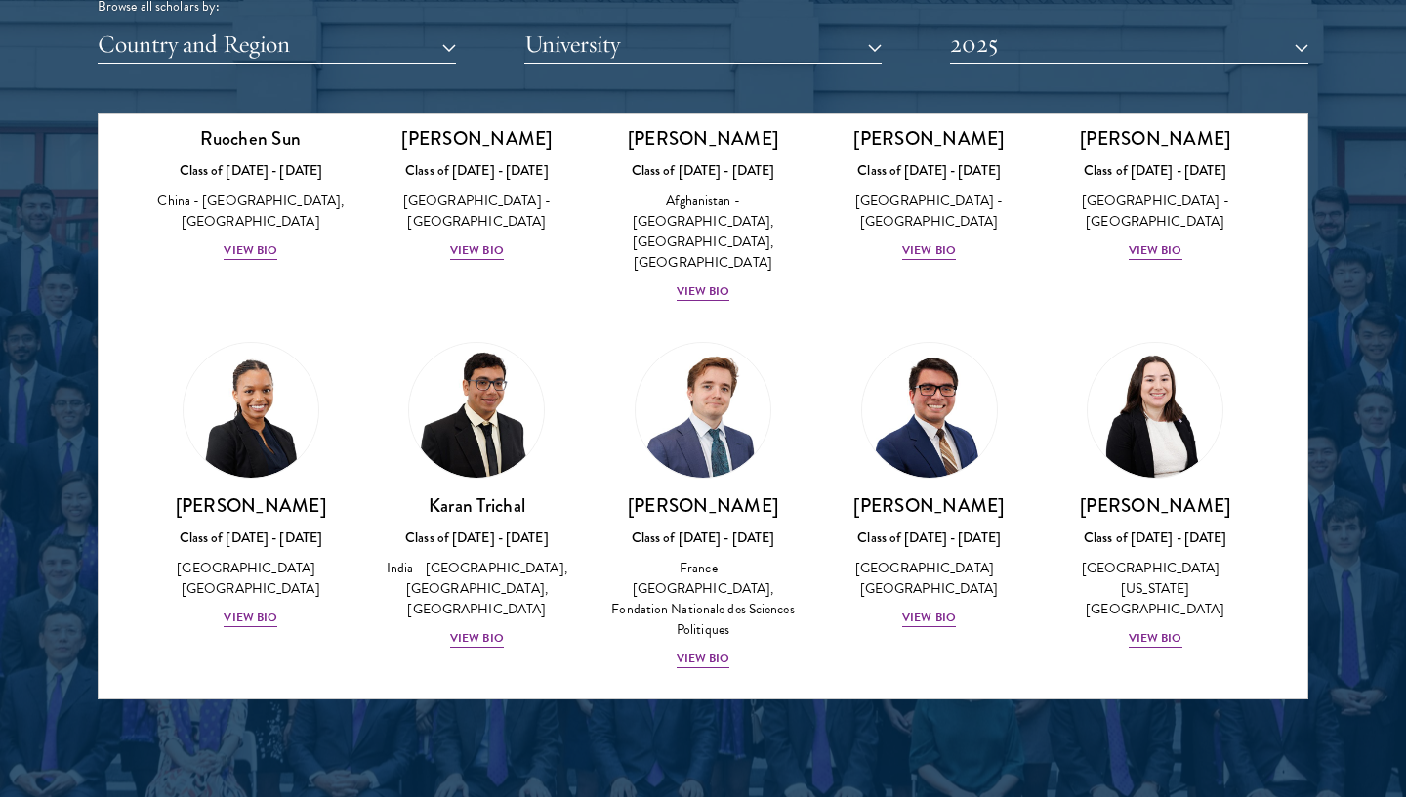
scroll to position [8178, 0]
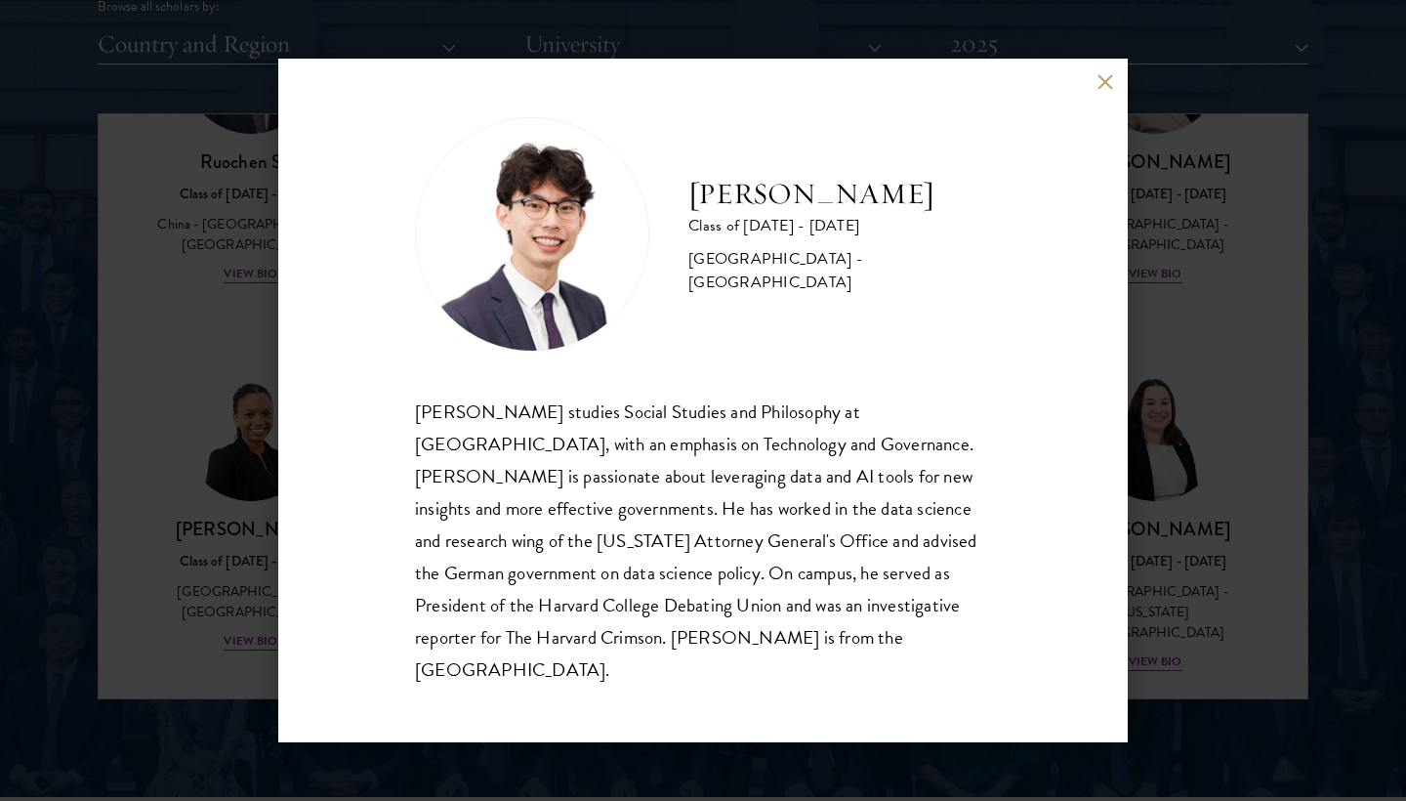
click at [204, 480] on div "Andy Wang Class of 2024 - 2025 United States of America - Harvard University An…" at bounding box center [703, 400] width 1406 height 801
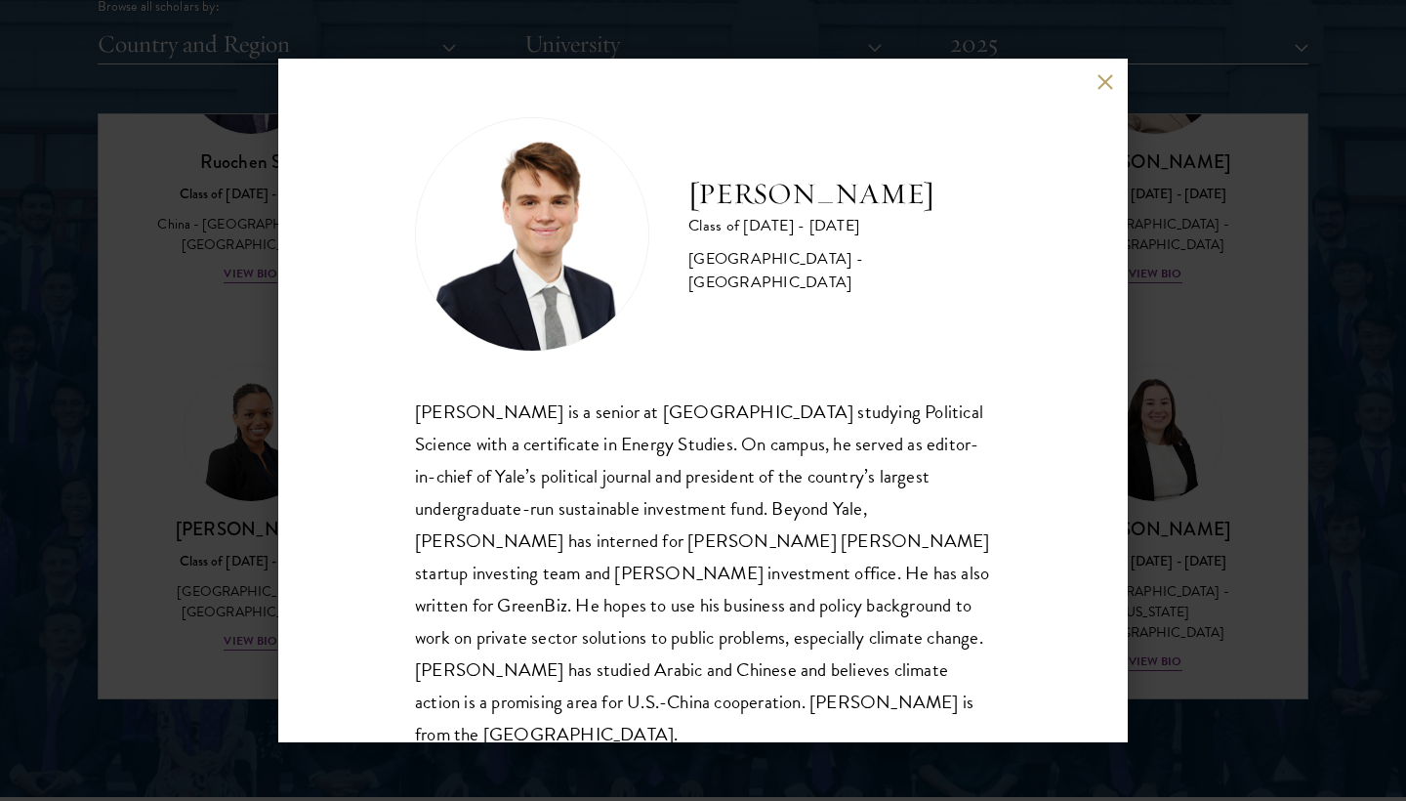
scroll to position [16, 0]
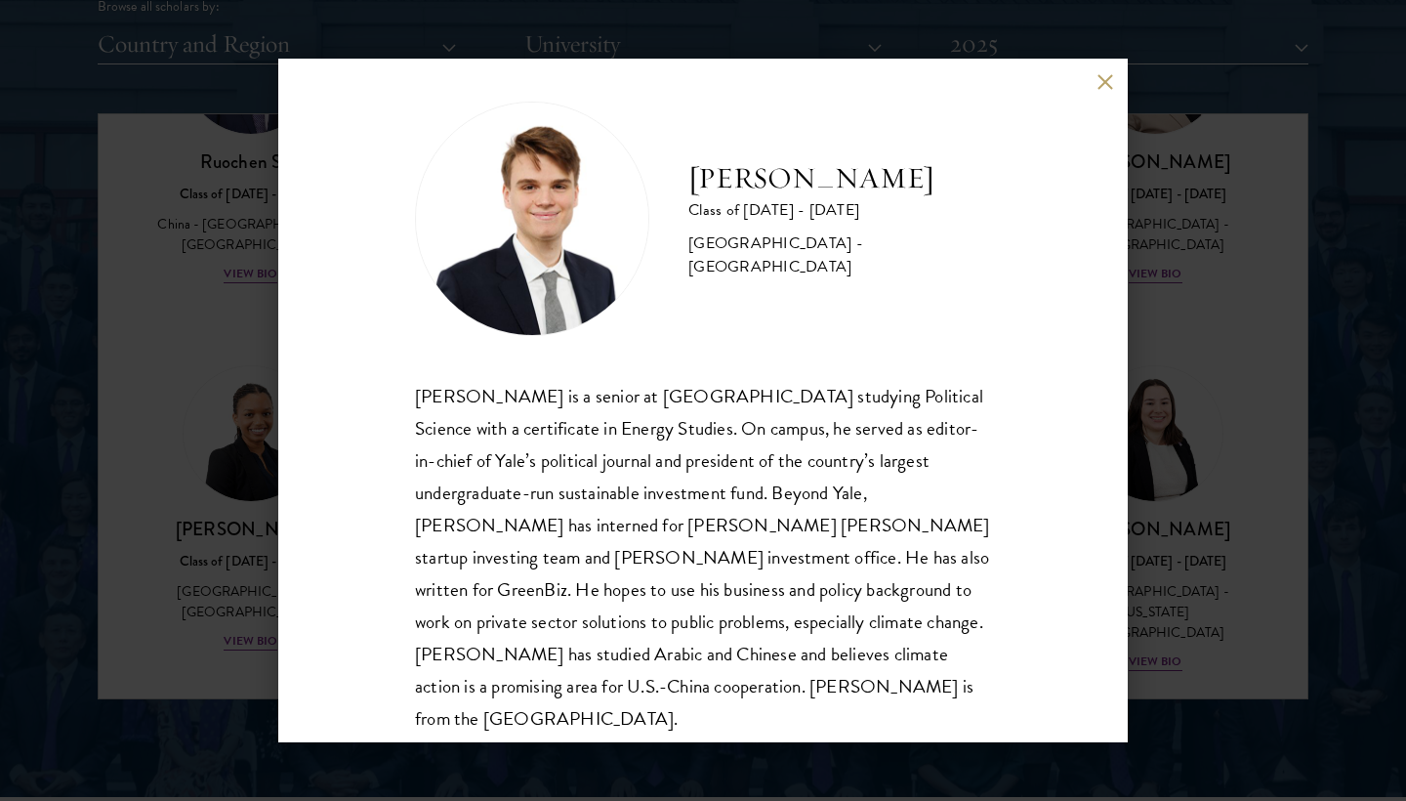
click at [1098, 83] on button at bounding box center [1105, 81] width 17 height 17
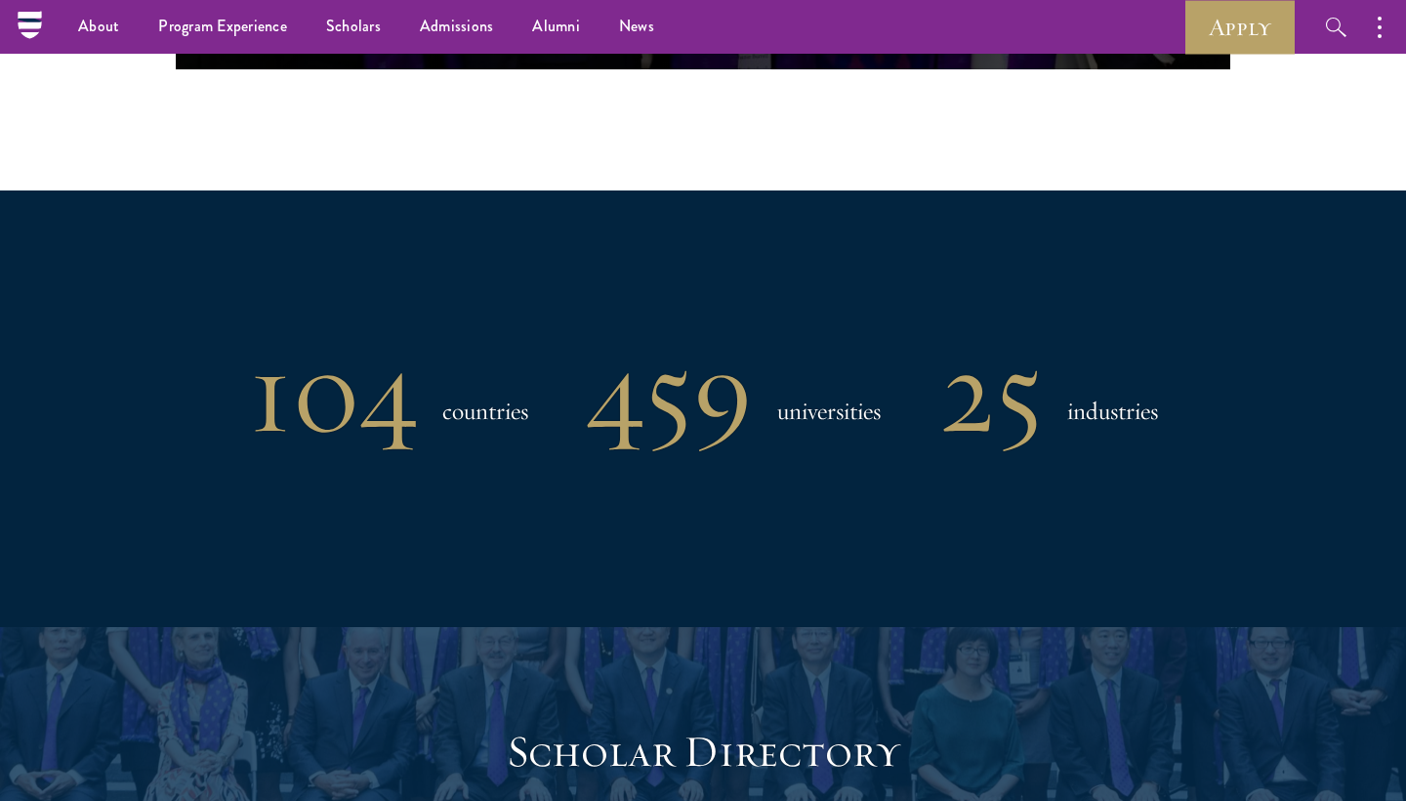
scroll to position [1421, 0]
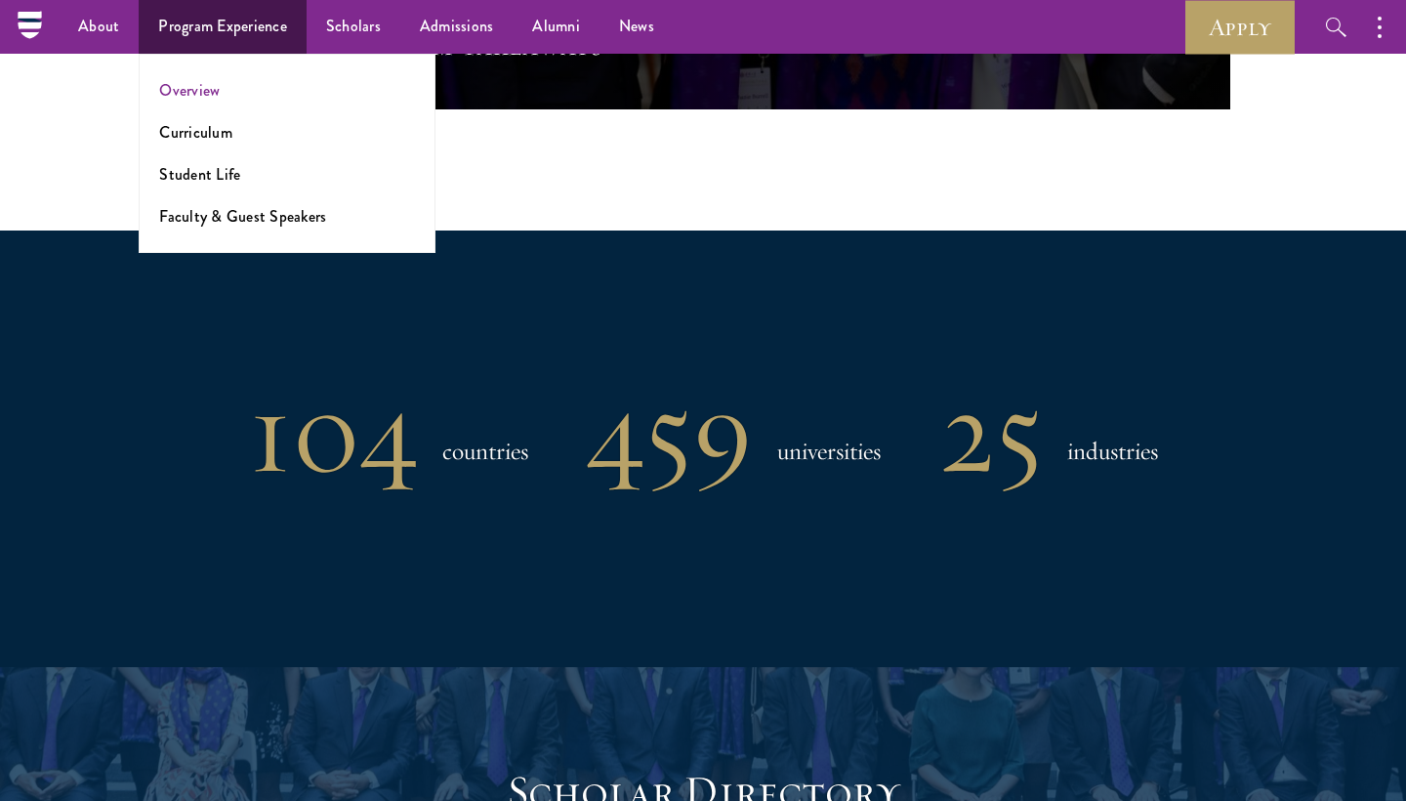
click at [203, 92] on link "Overview" at bounding box center [189, 90] width 61 height 22
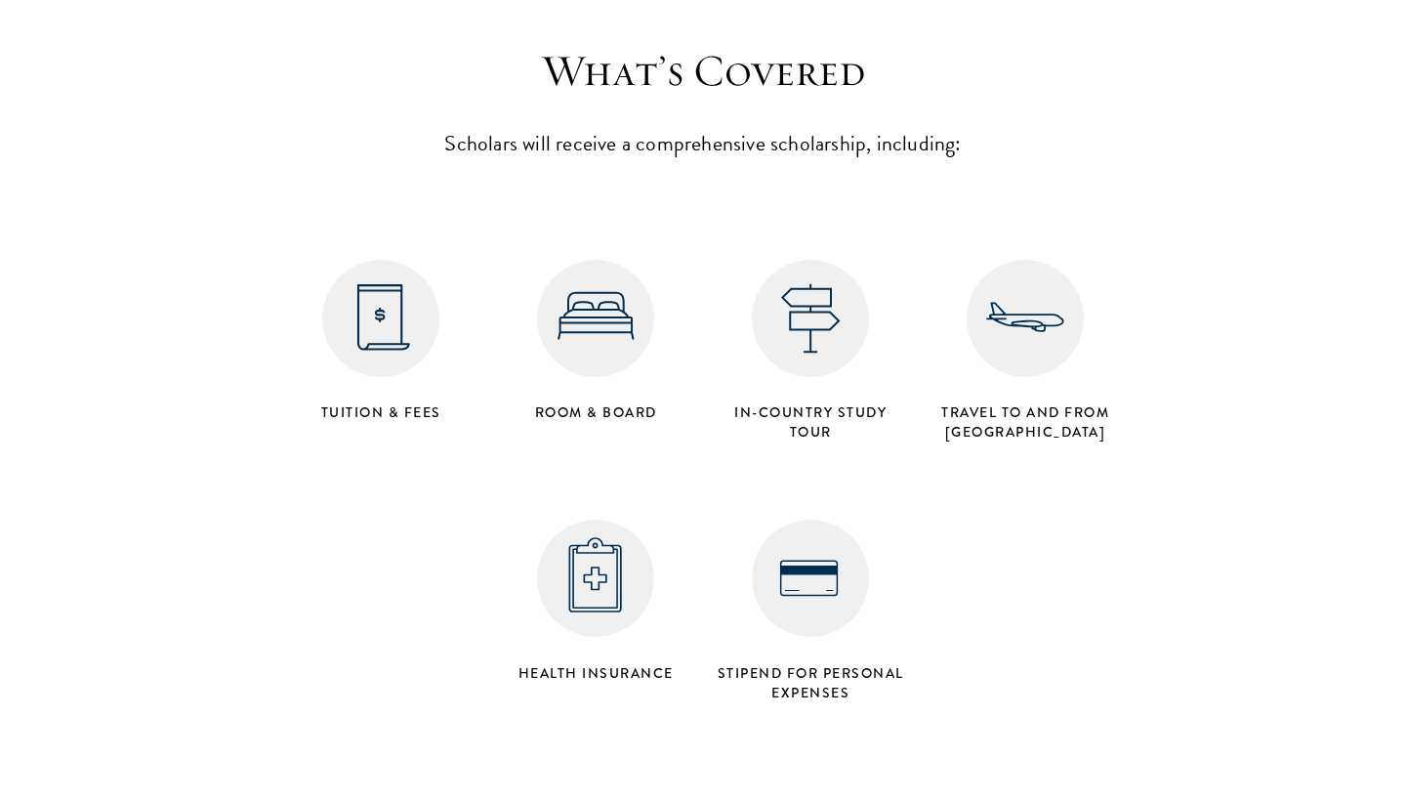
scroll to position [7810, 0]
drag, startPoint x: 517, startPoint y: 592, endPoint x: 690, endPoint y: 591, distance: 173.8
click at [690, 662] on h4 "Health Insurance" at bounding box center [595, 672] width 195 height 20
click at [699, 595] on div "Health Insurance" at bounding box center [595, 600] width 215 height 182
drag, startPoint x: 710, startPoint y: 589, endPoint x: 880, endPoint y: 611, distance: 171.4
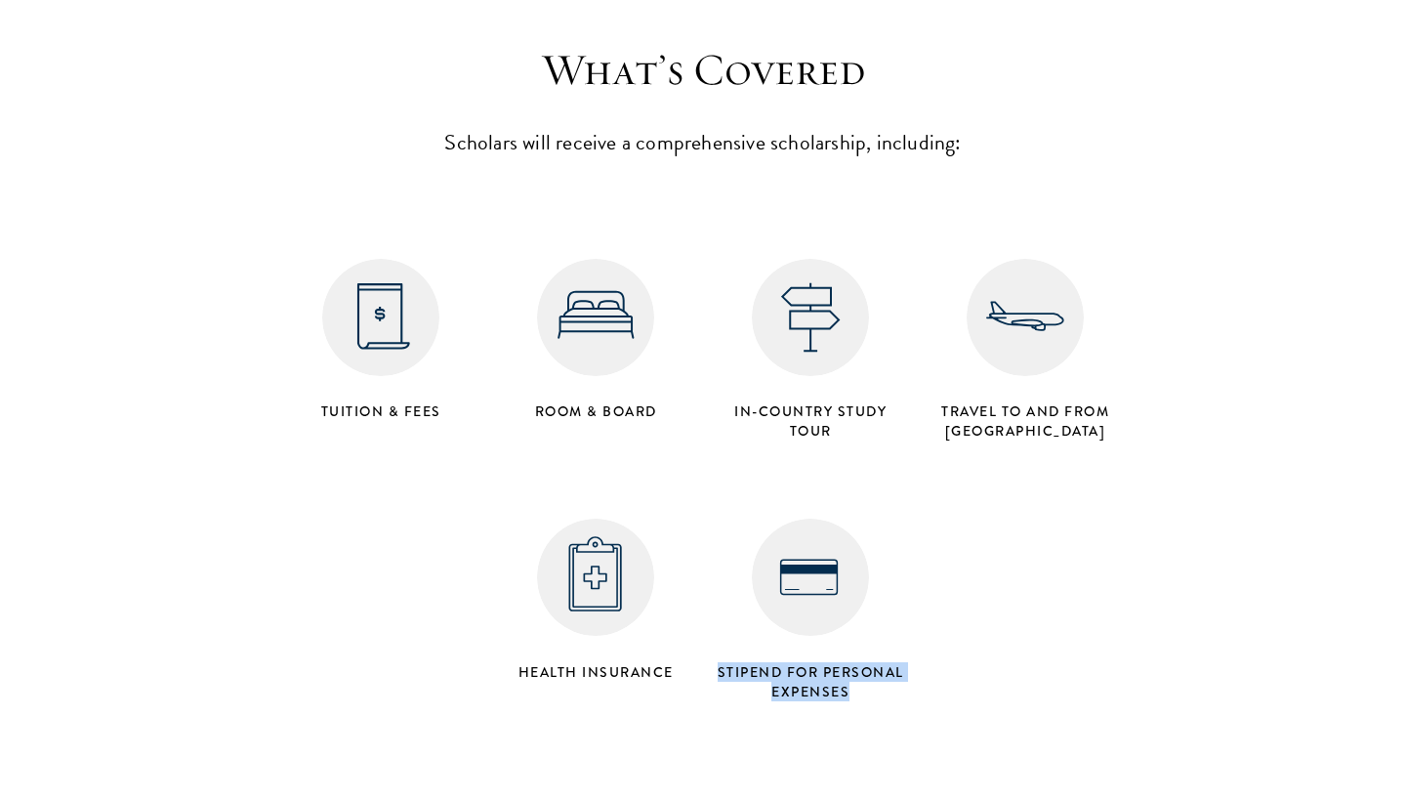
click at [880, 611] on div "Stipend for personal expenses" at bounding box center [810, 609] width 215 height 201
click at [887, 662] on h4 "Stipend for personal expenses" at bounding box center [810, 681] width 195 height 39
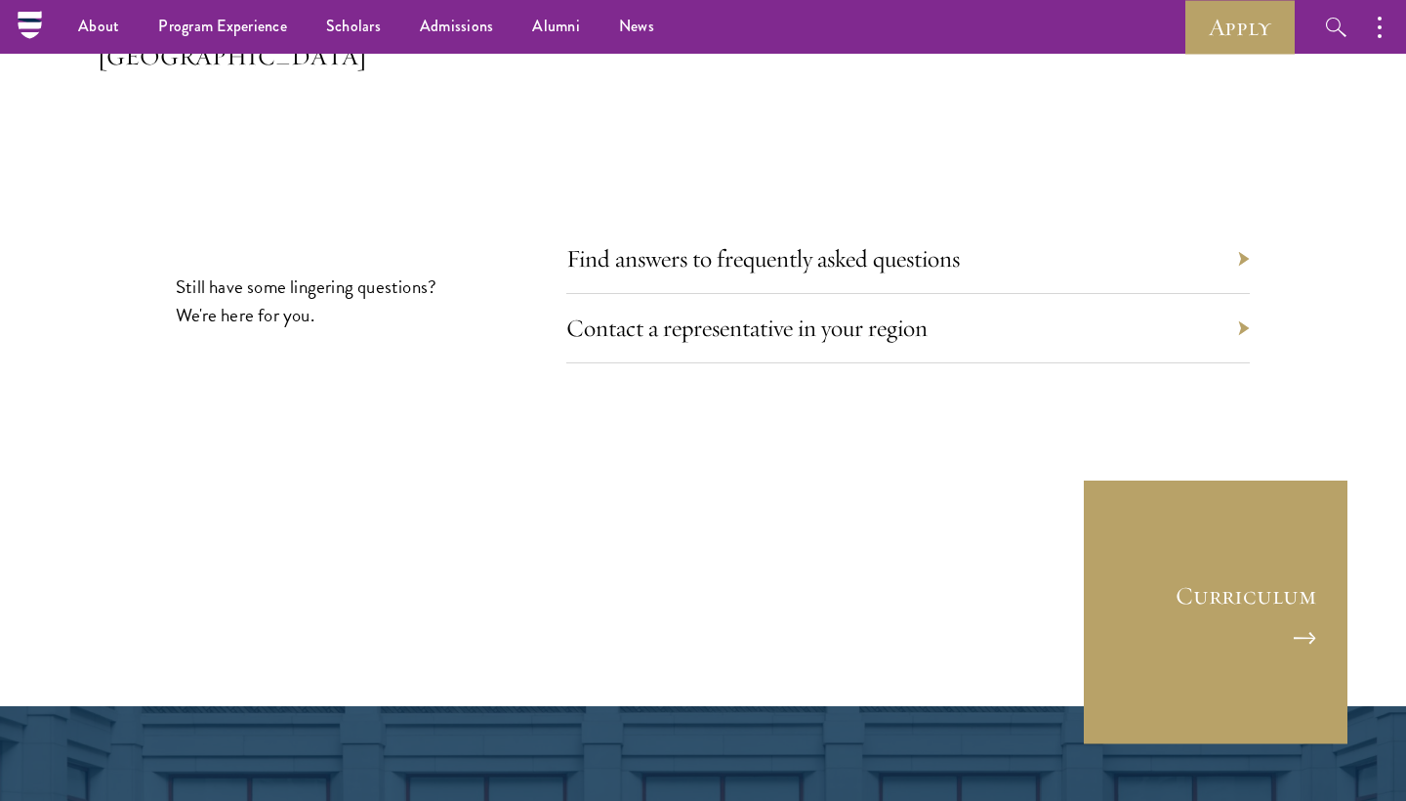
scroll to position [9068, 0]
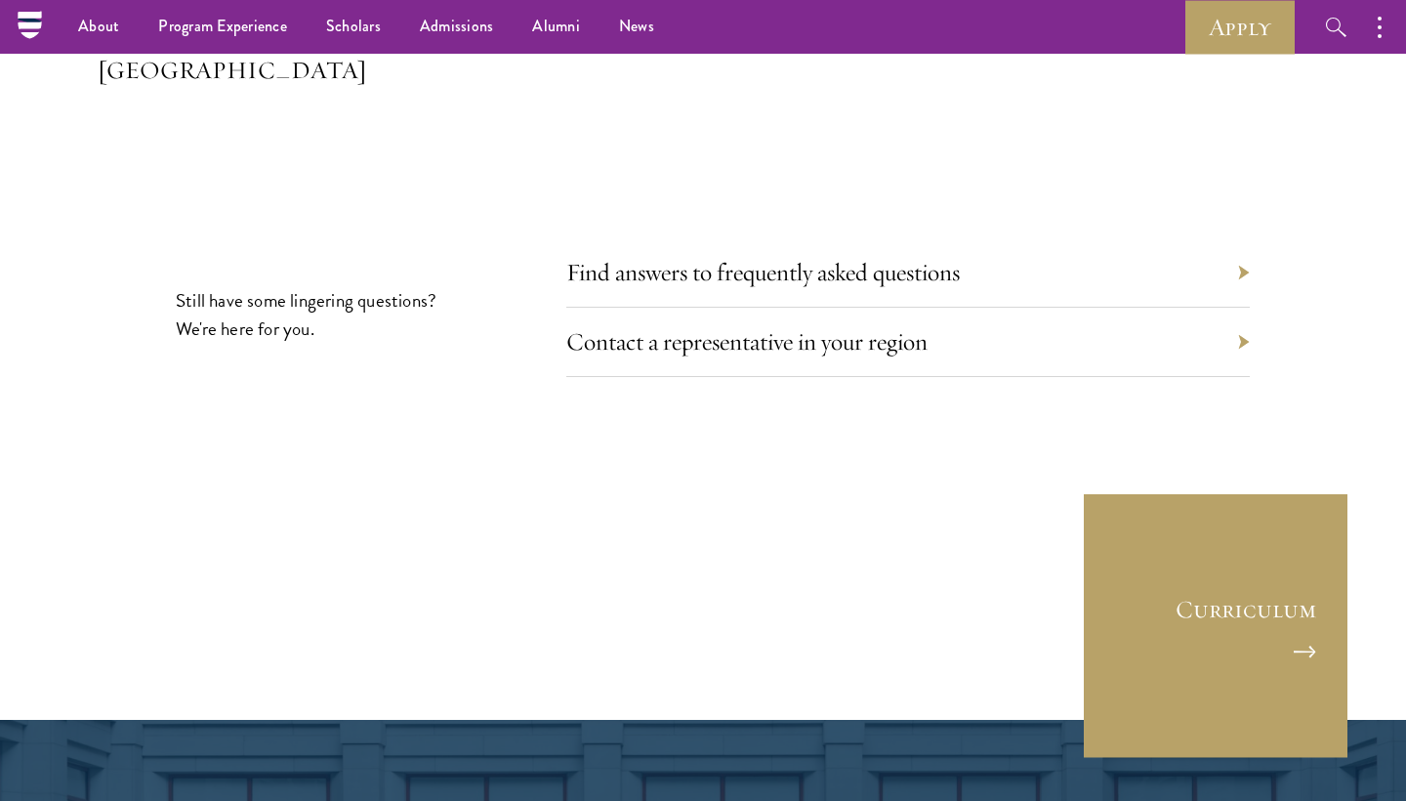
click at [970, 308] on div "Contact a representative in your region" at bounding box center [907, 342] width 683 height 69
click at [1241, 308] on div "Contact a representative in your region" at bounding box center [907, 342] width 683 height 69
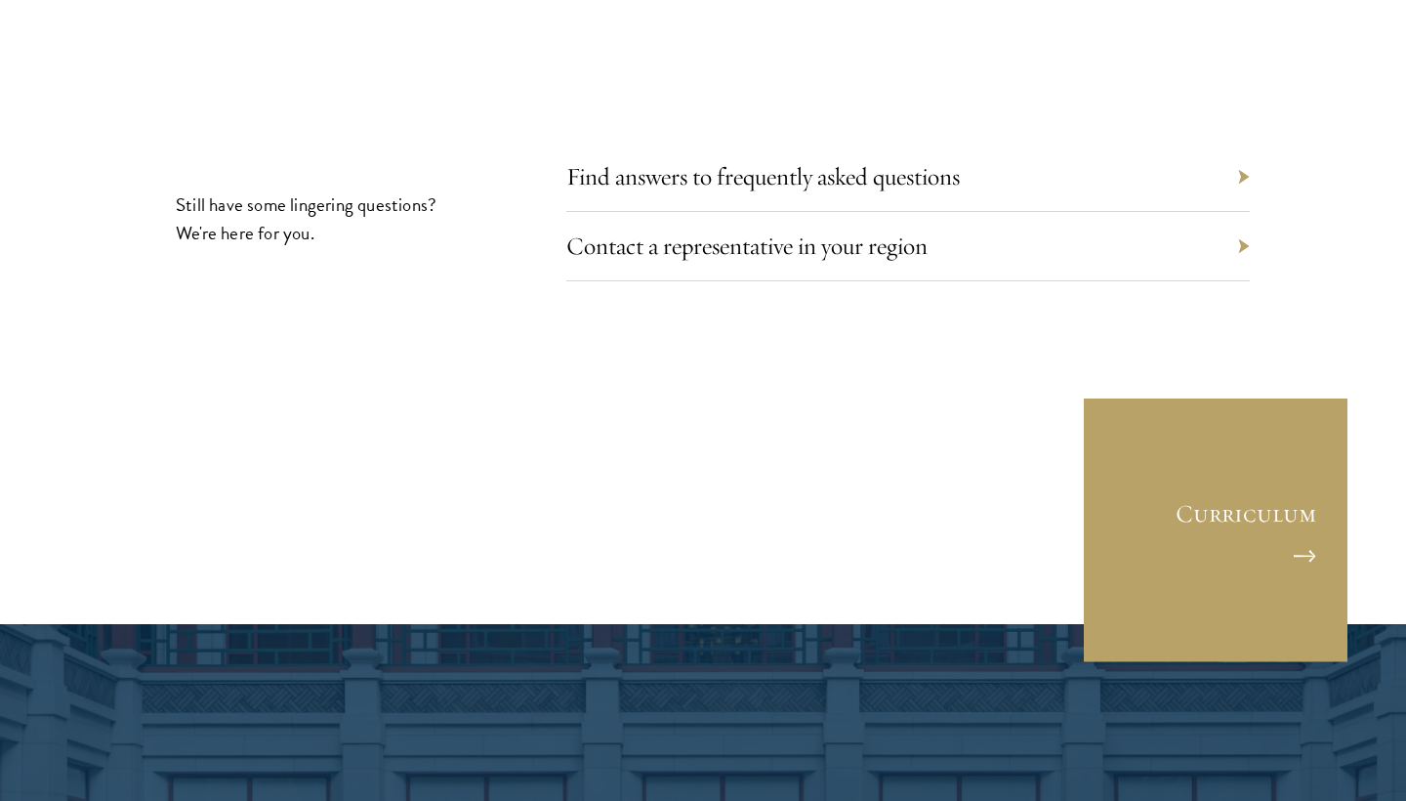
scroll to position [9179, 0]
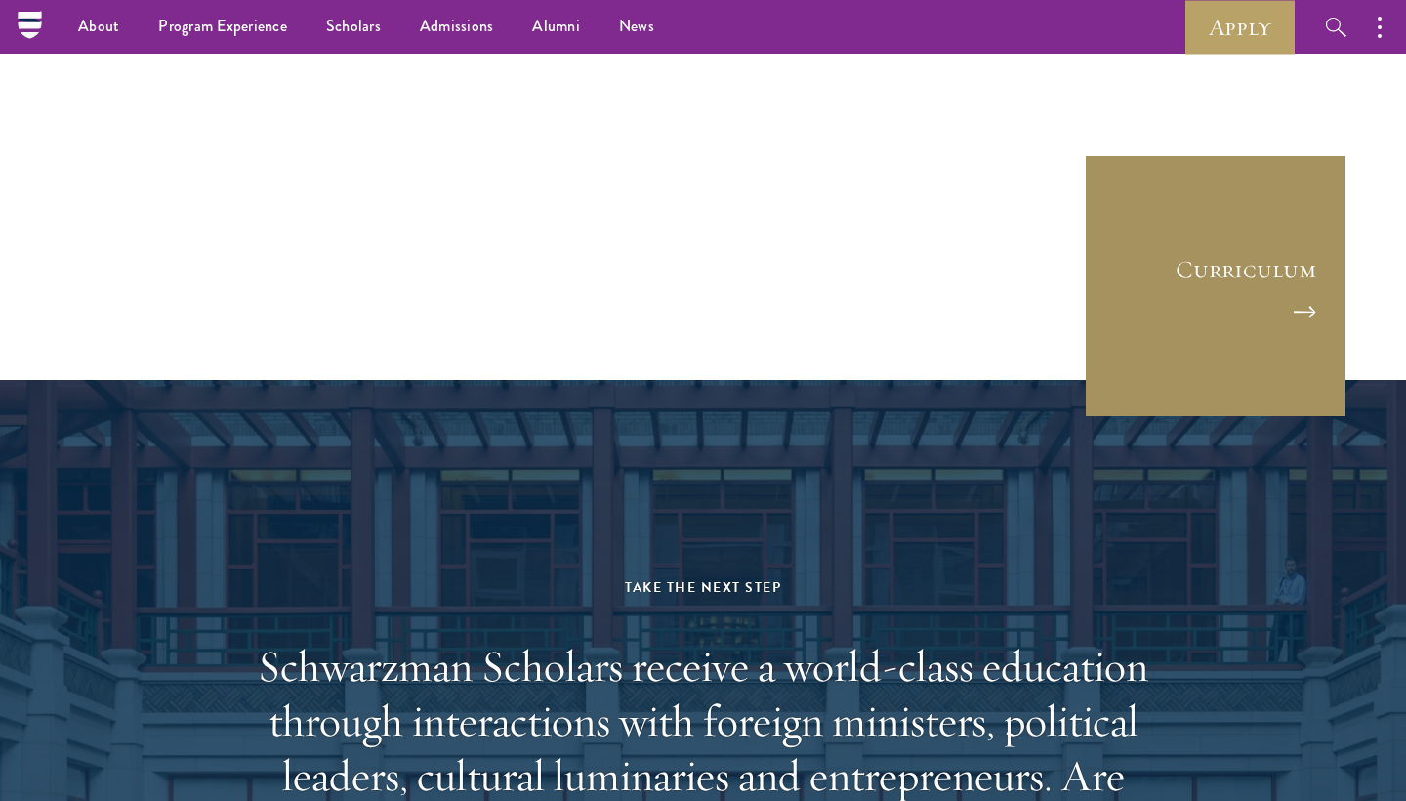
scroll to position [9396, 0]
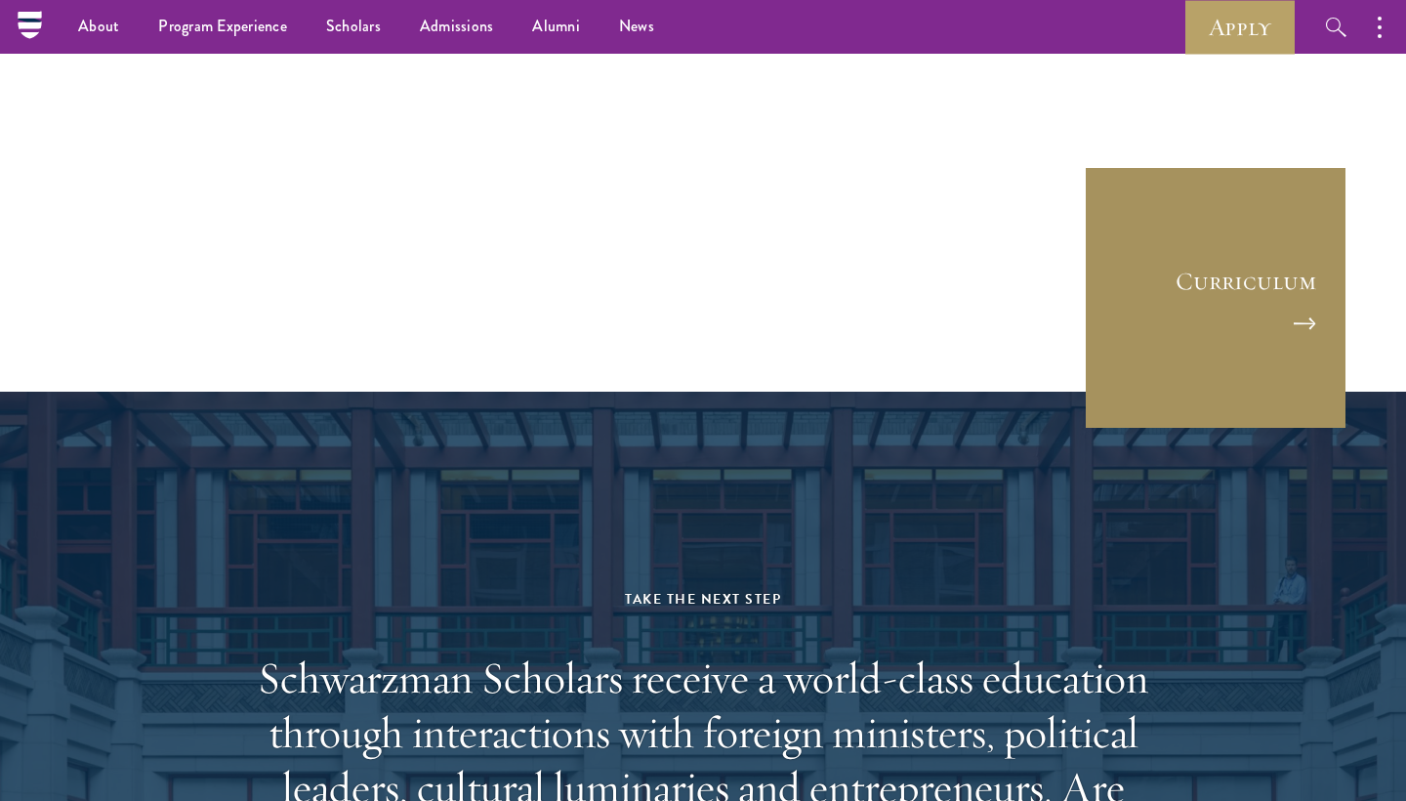
click at [1298, 191] on link "Curriculum" at bounding box center [1216, 298] width 264 height 264
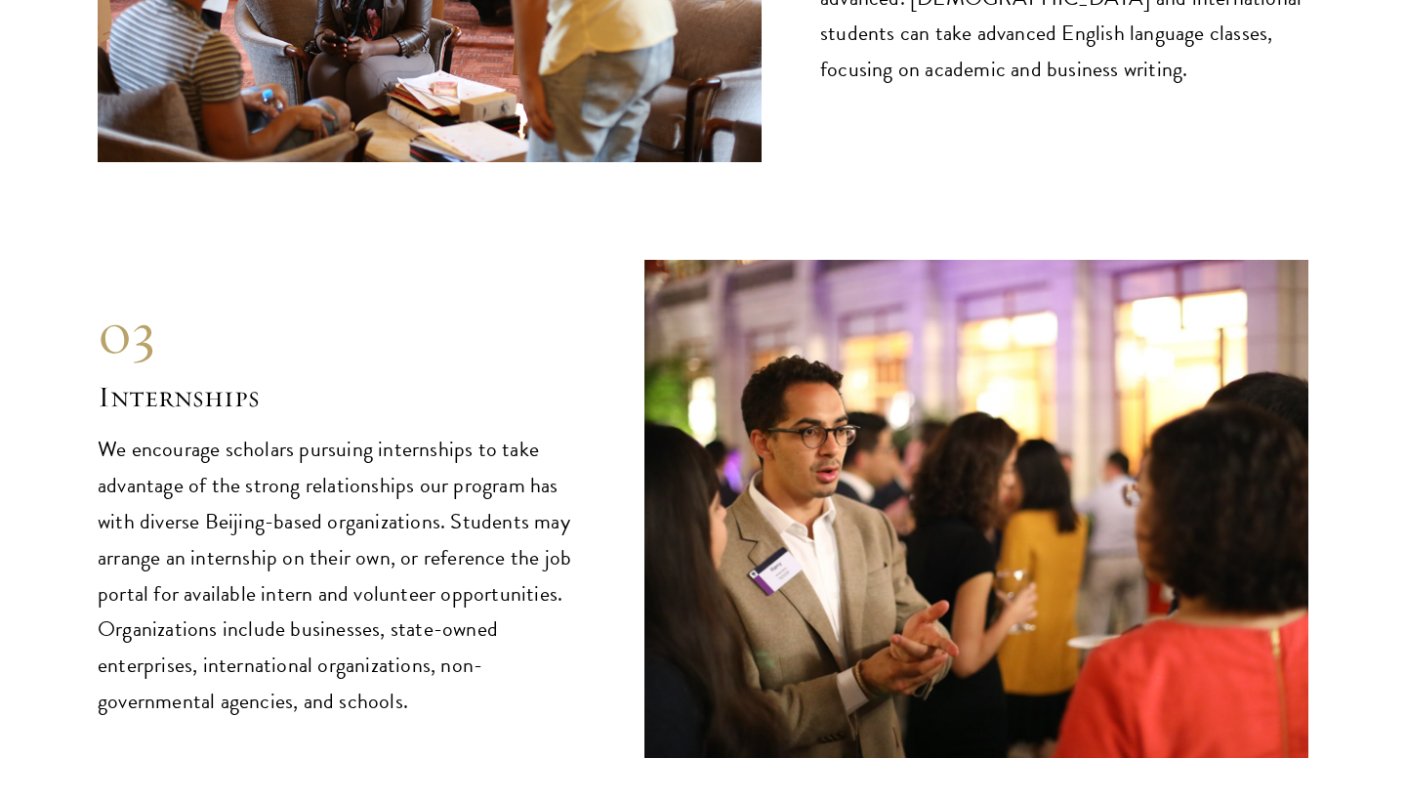
scroll to position [9164, 0]
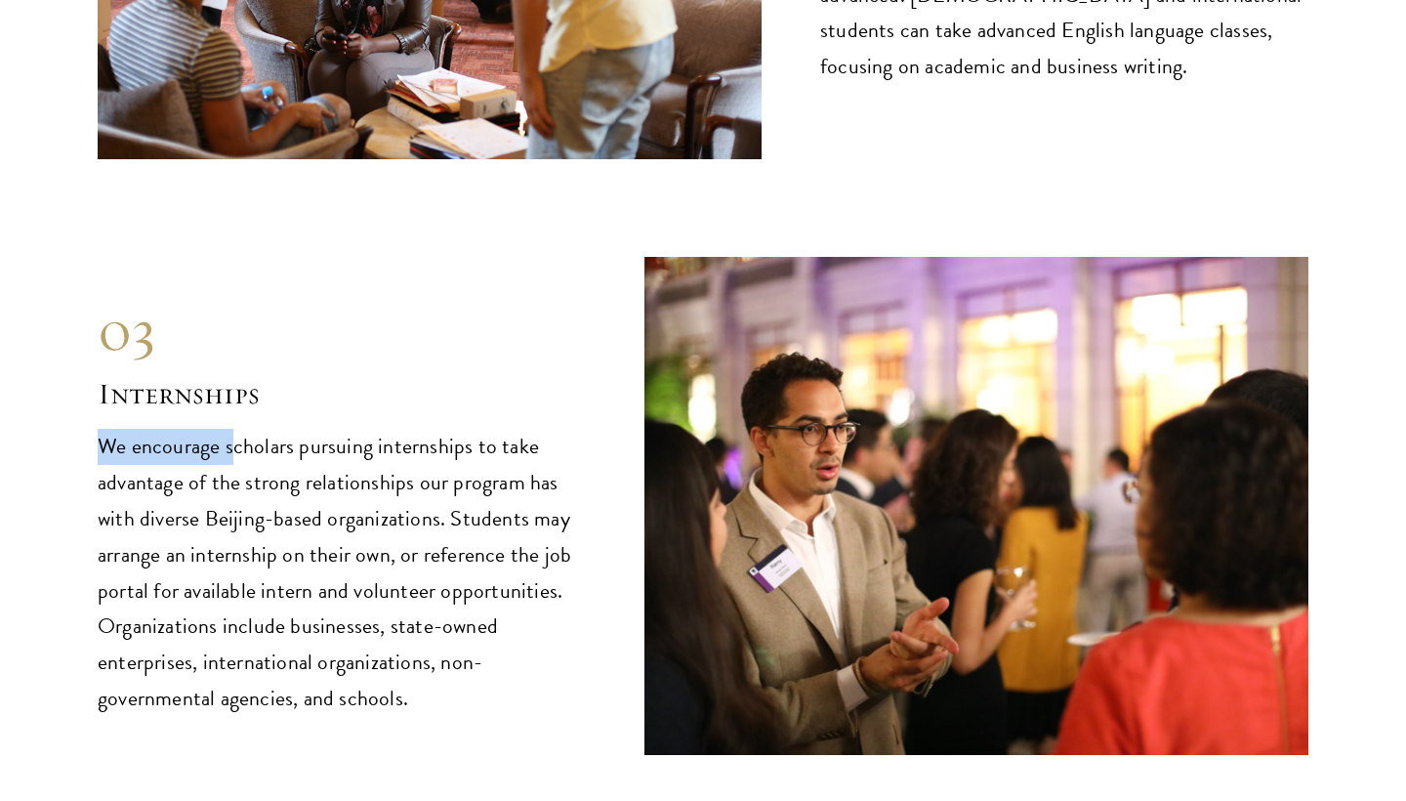
drag, startPoint x: 228, startPoint y: 346, endPoint x: 574, endPoint y: 298, distance: 348.9
click at [574, 298] on div "03 Internships We encourage scholars pursuing internships to take advantage of …" at bounding box center [342, 506] width 488 height 423
click at [599, 361] on div "03 Internships 03 Internships We encourage scholars pursuing internships to tak…" at bounding box center [703, 506] width 1211 height 498
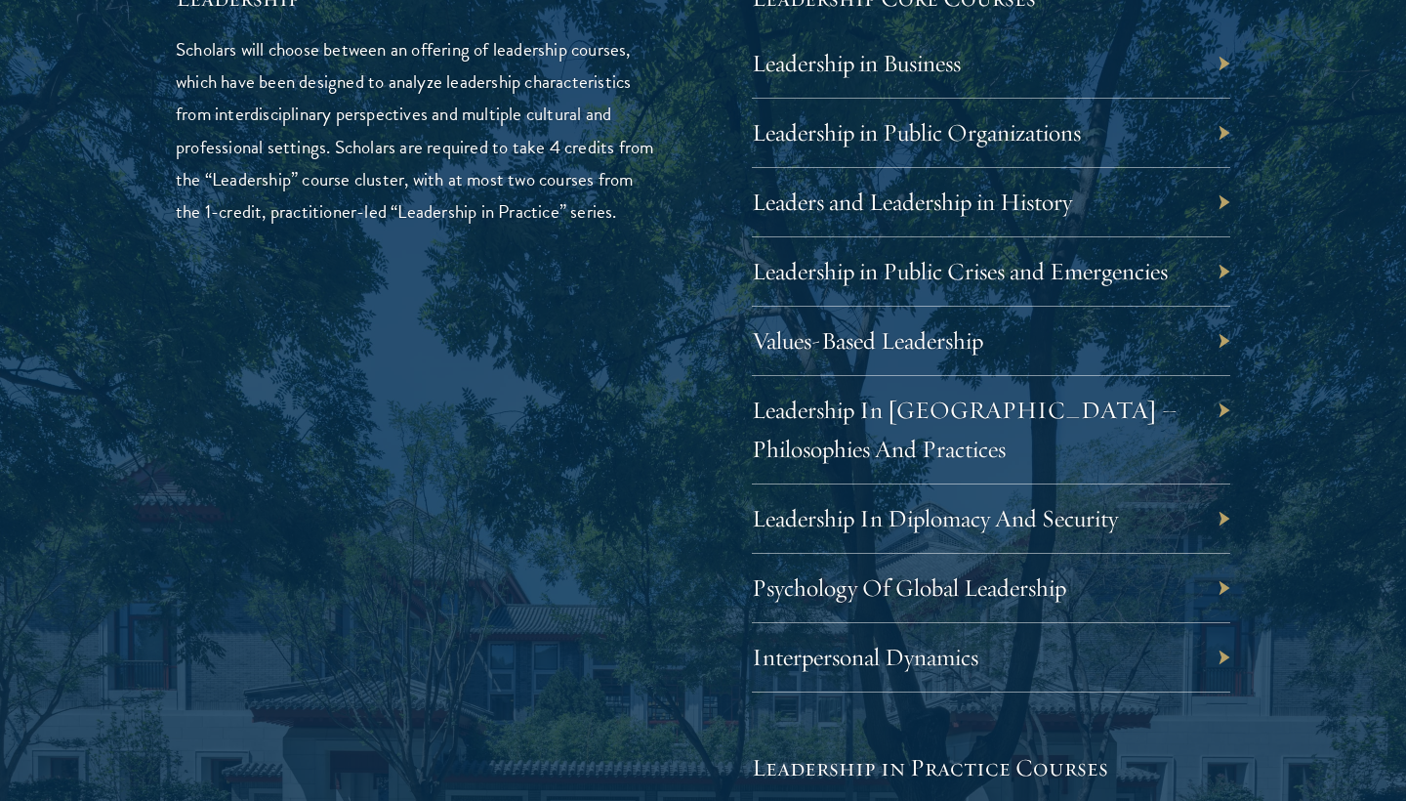
scroll to position [3353, 0]
